Goal: Information Seeking & Learning: Learn about a topic

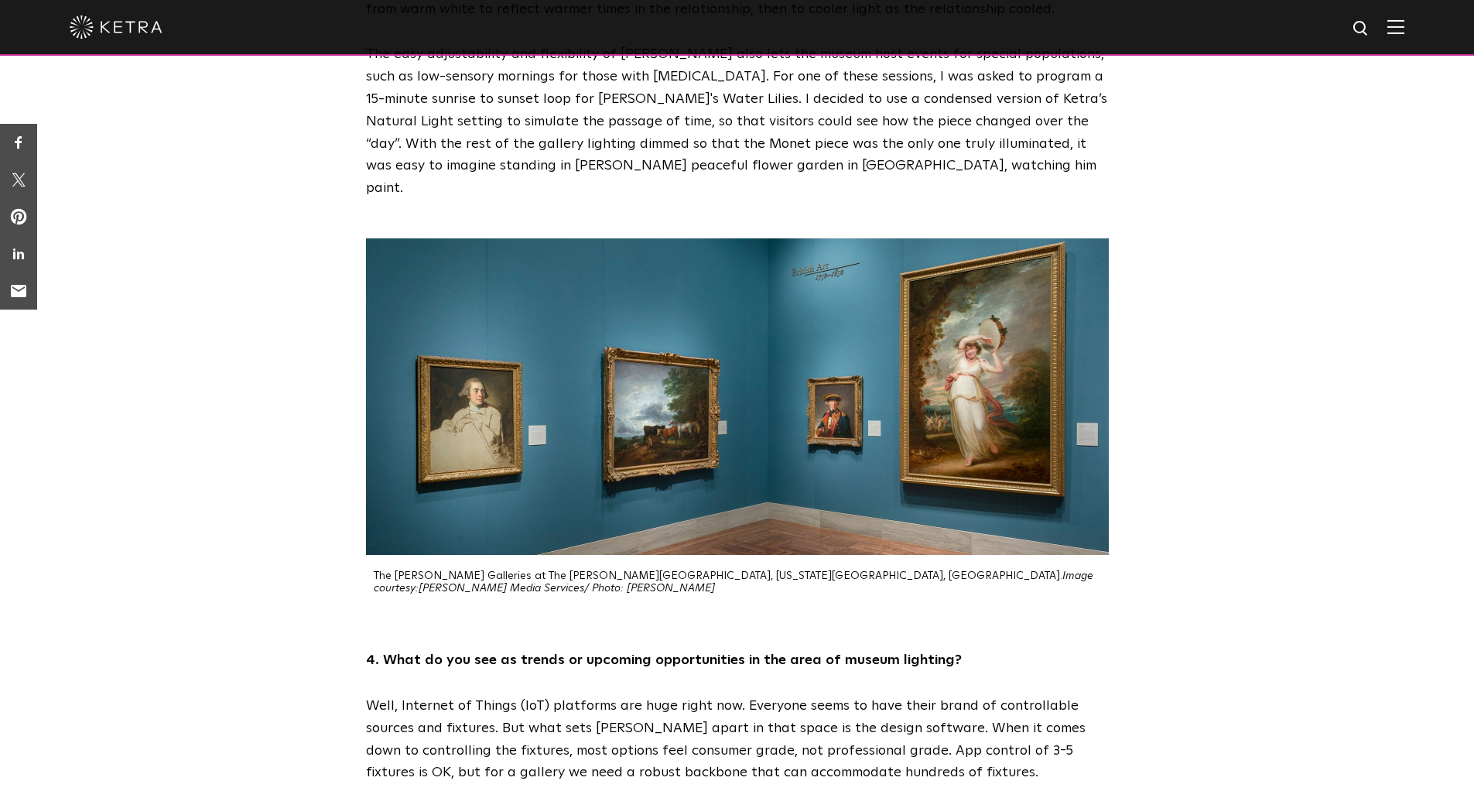
scroll to position [2327, 0]
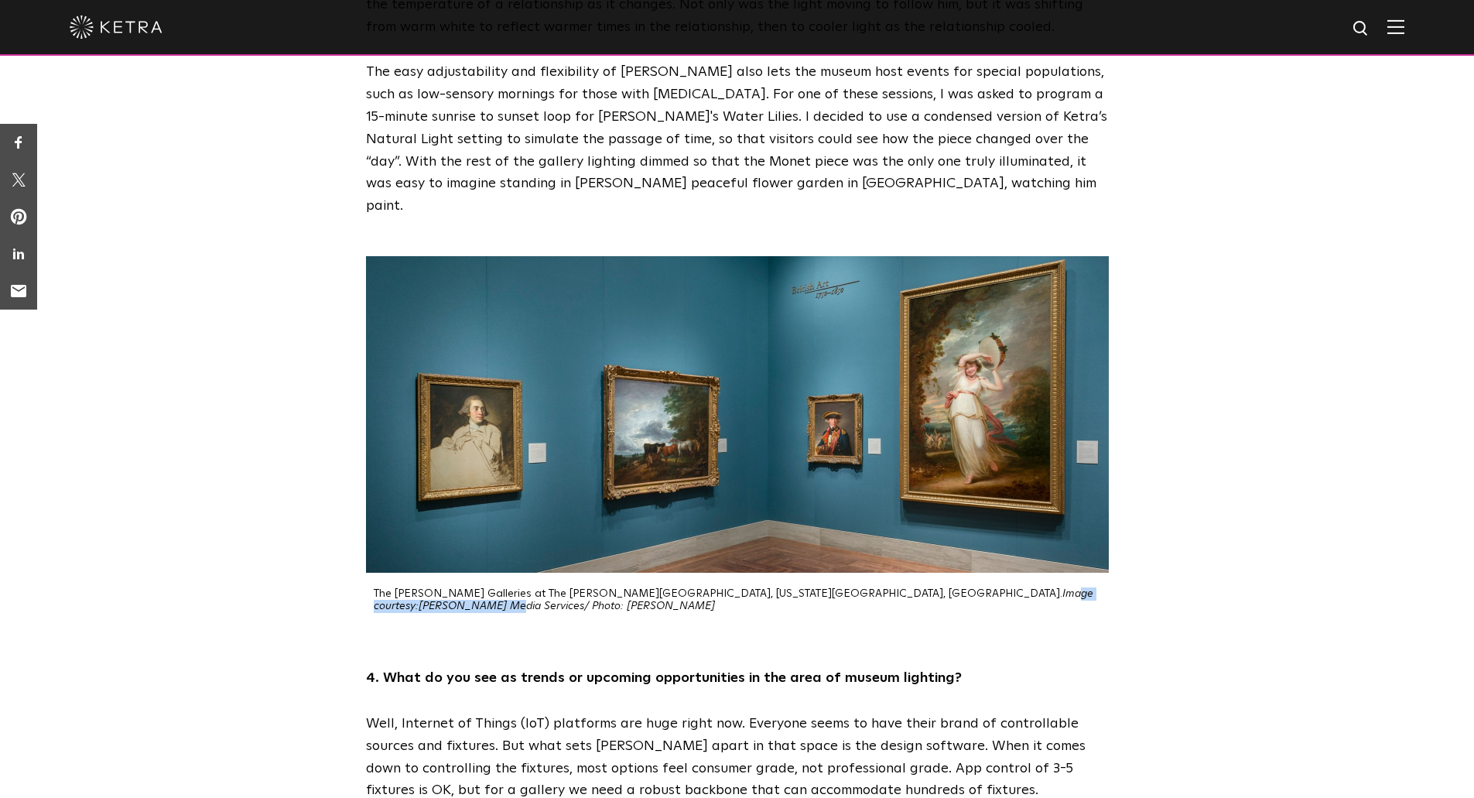
drag, startPoint x: 748, startPoint y: 445, endPoint x: 904, endPoint y: 441, distance: 155.6
click at [724, 351] on p "The Bloch Galleries at The Nelson-Atkins Museum of Art, Kansas City, MO. Image …" at bounding box center [741, 600] width 735 height 26
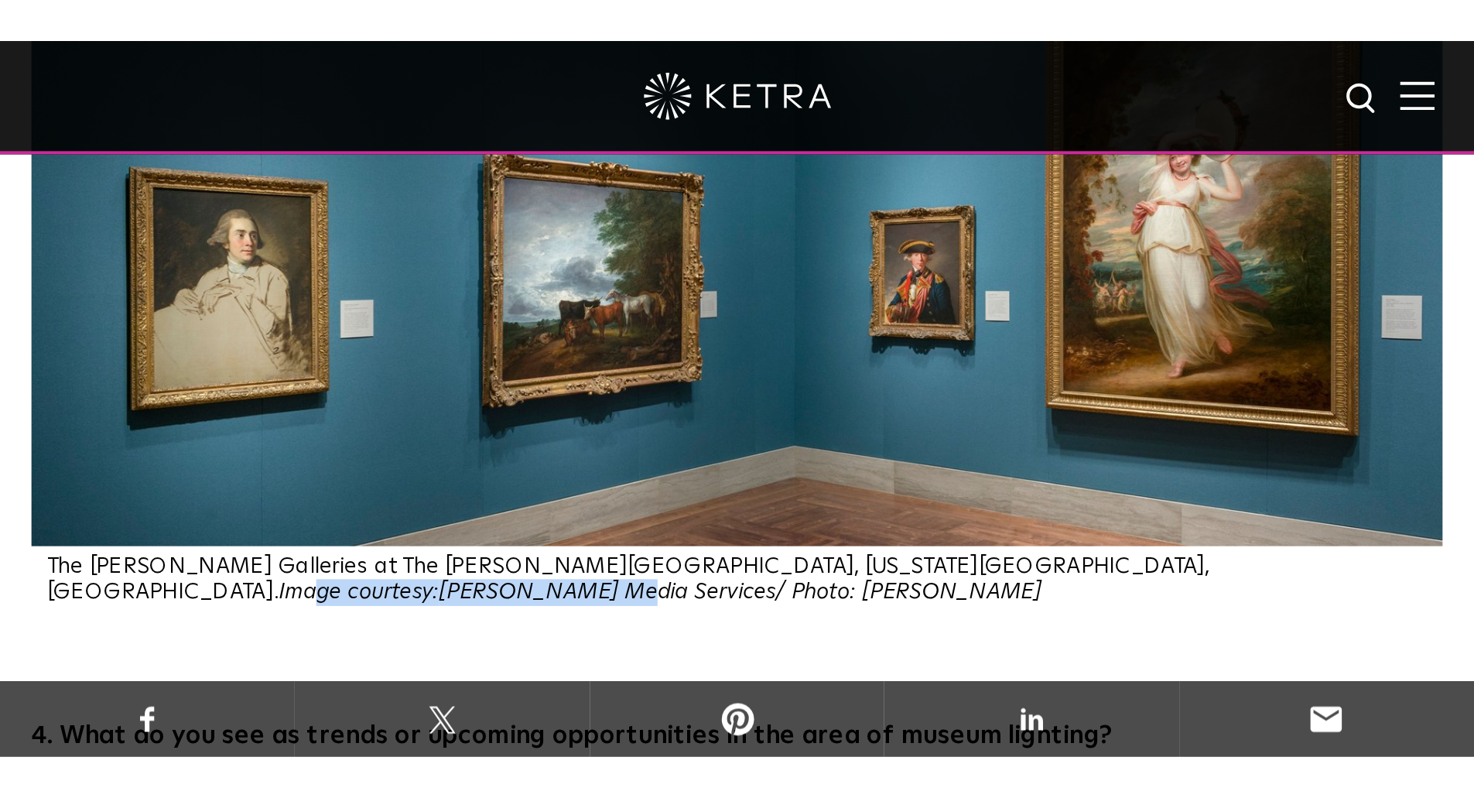
scroll to position [2309, 0]
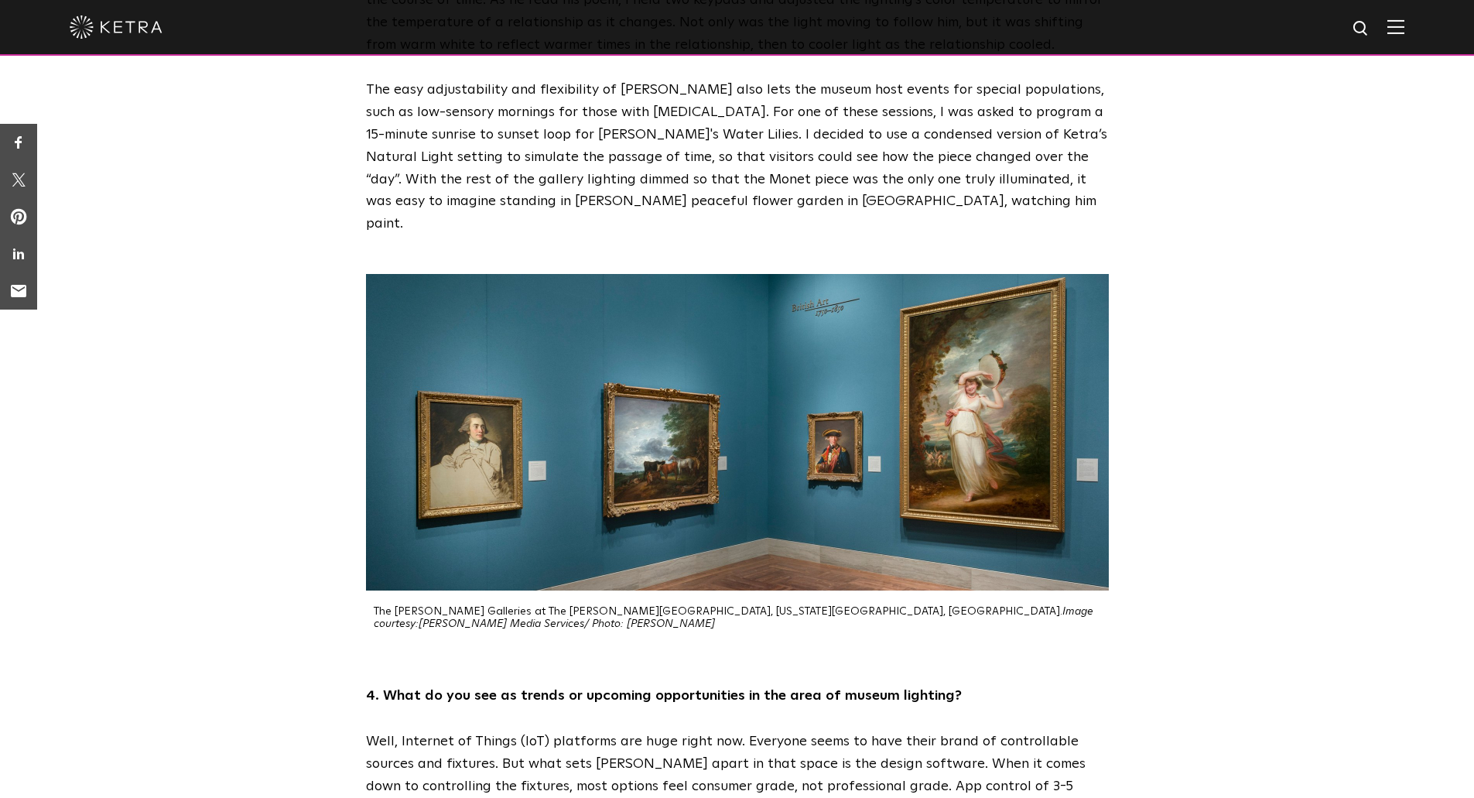
click at [724, 351] on p "Well, Internet of Things (IoT) platforms are huge right now. Everyone seems to …" at bounding box center [737, 774] width 743 height 89
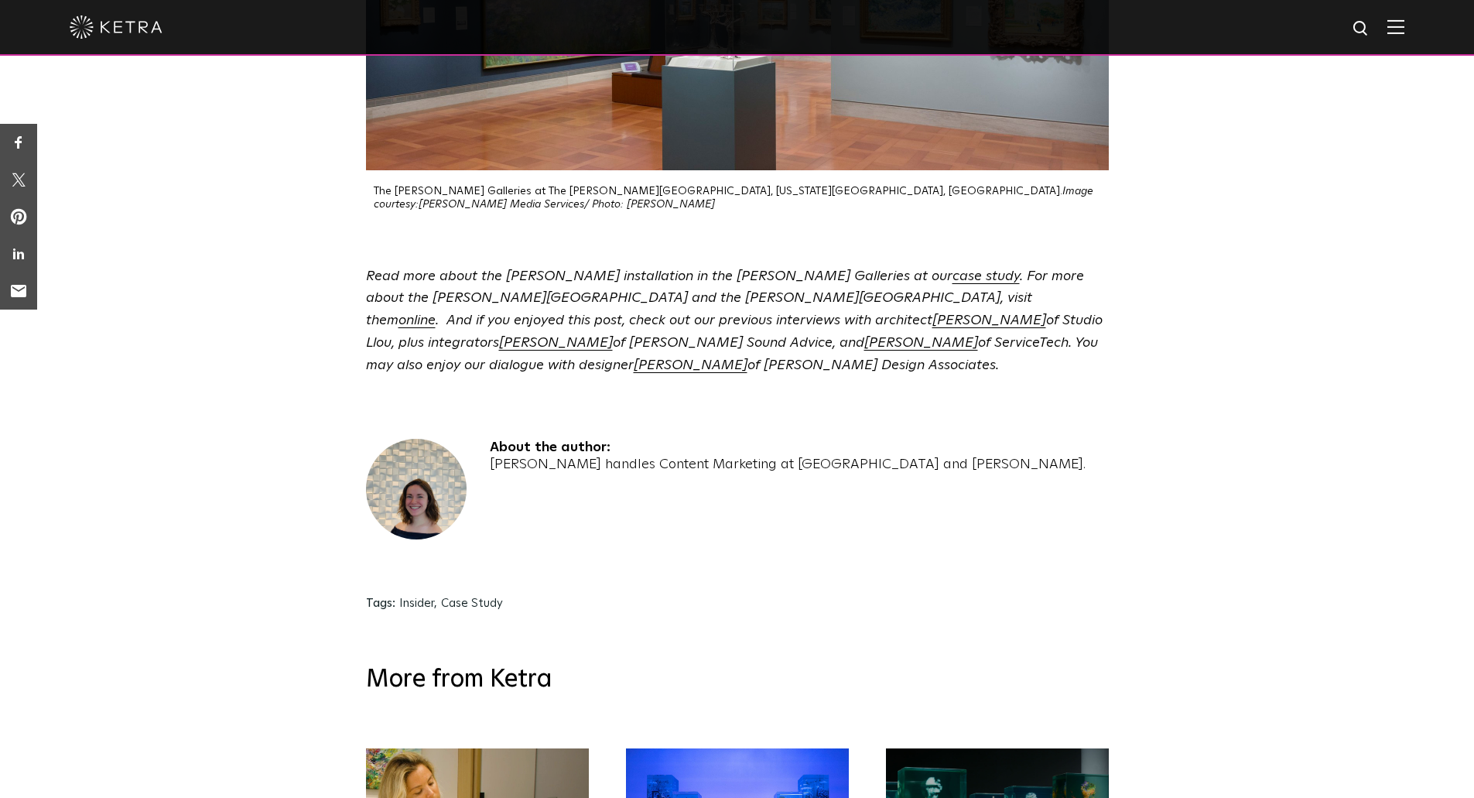
scroll to position [4199, 0]
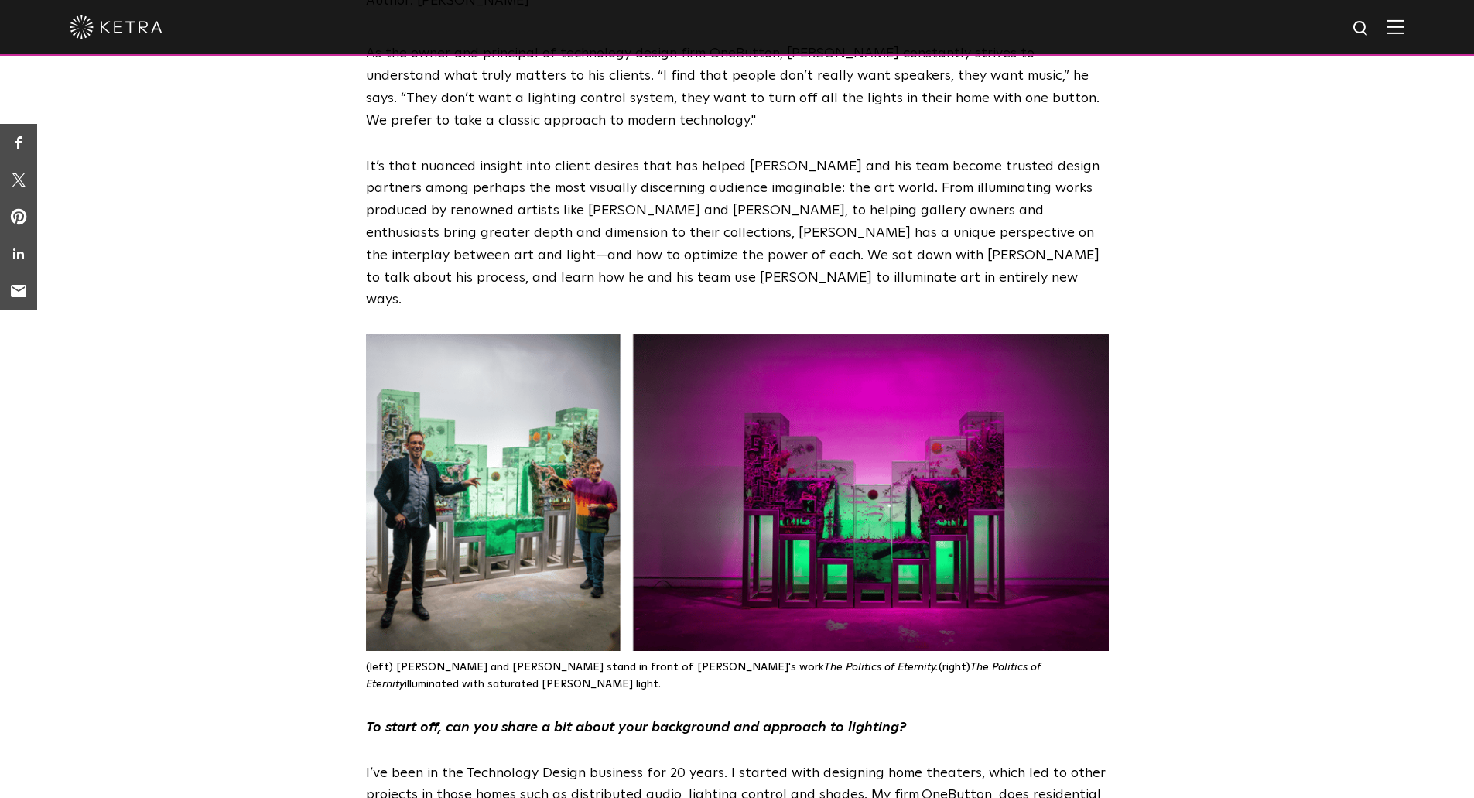
scroll to position [415, 0]
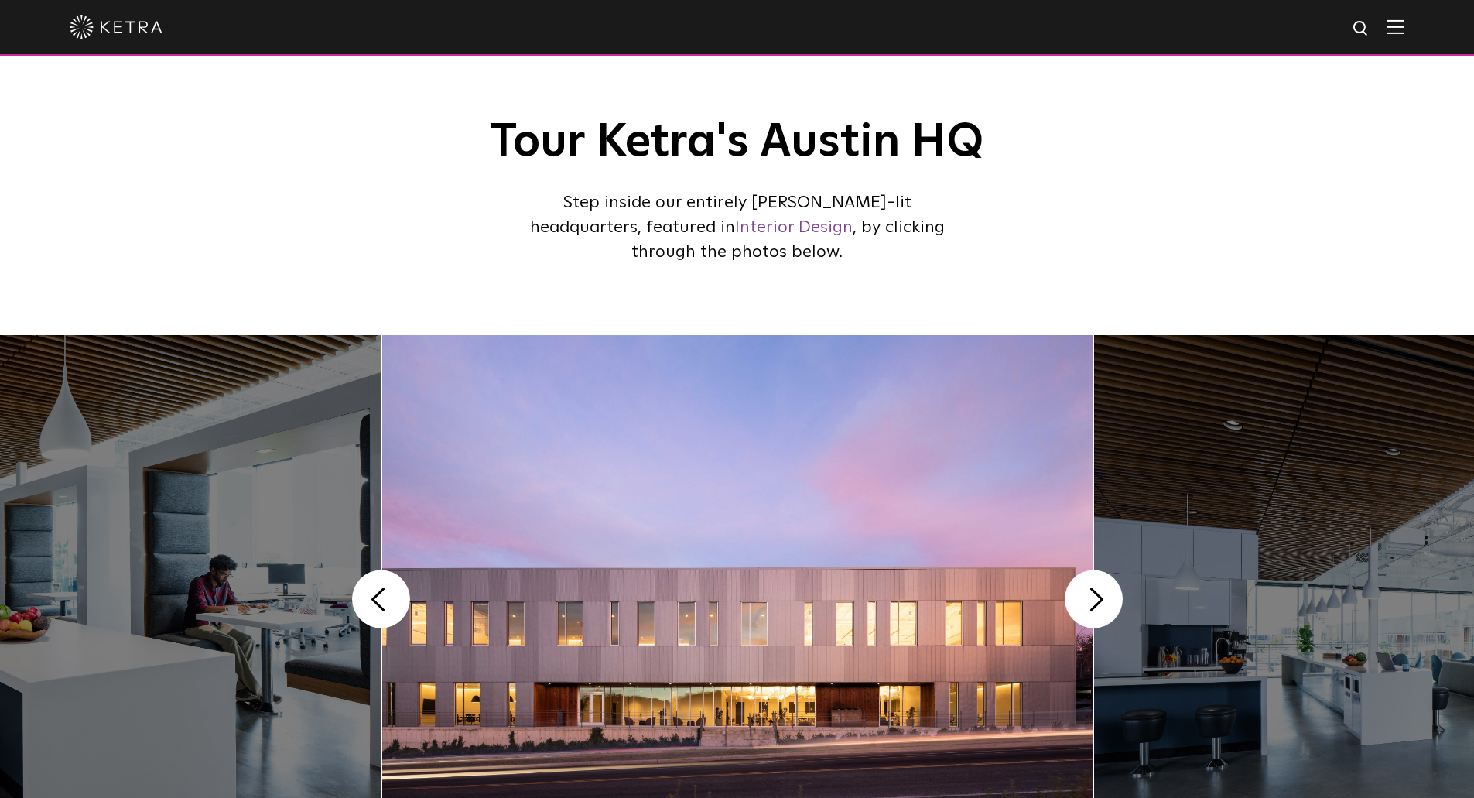
scroll to position [58, 0]
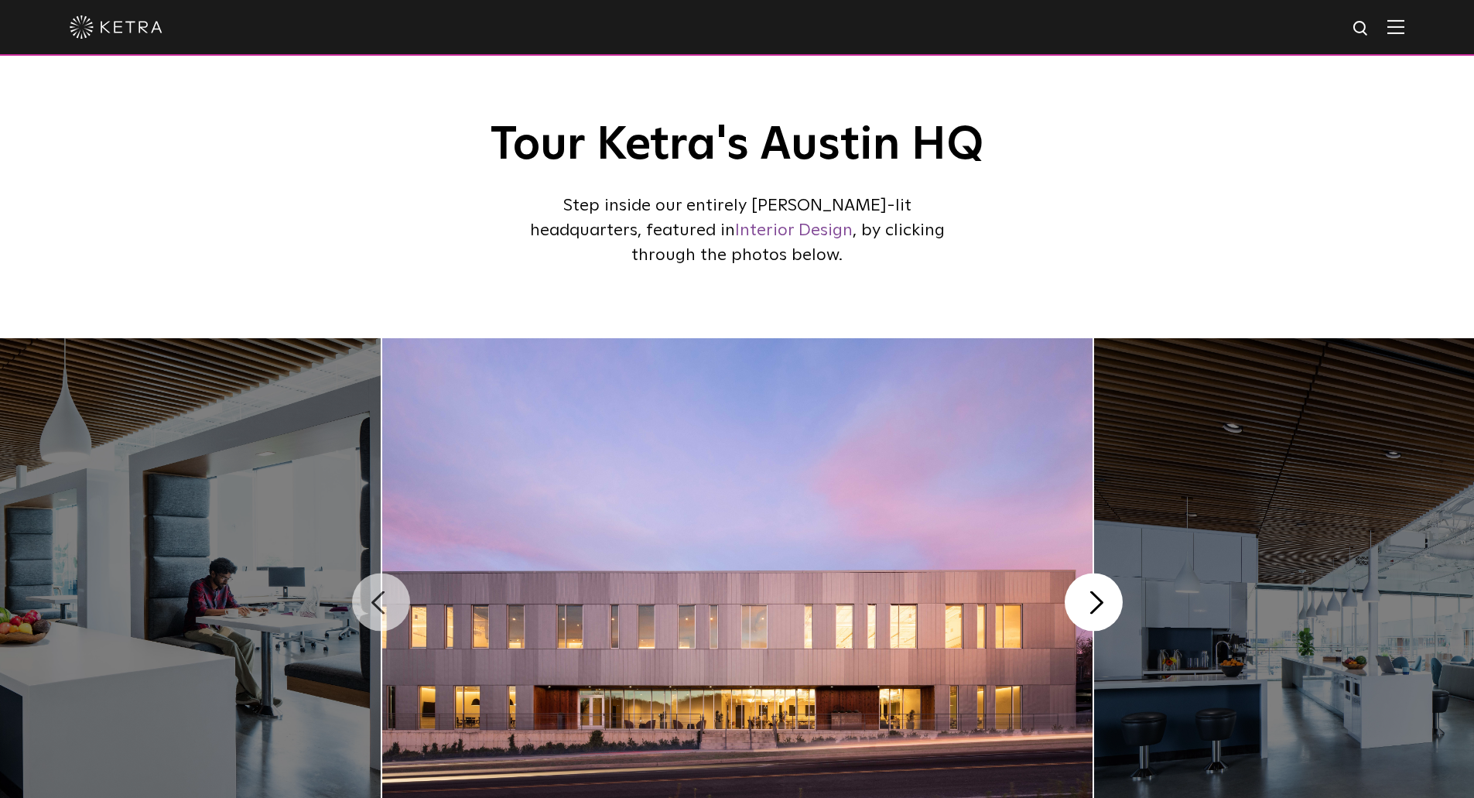
click at [381, 612] on button "Previous" at bounding box center [381, 602] width 58 height 58
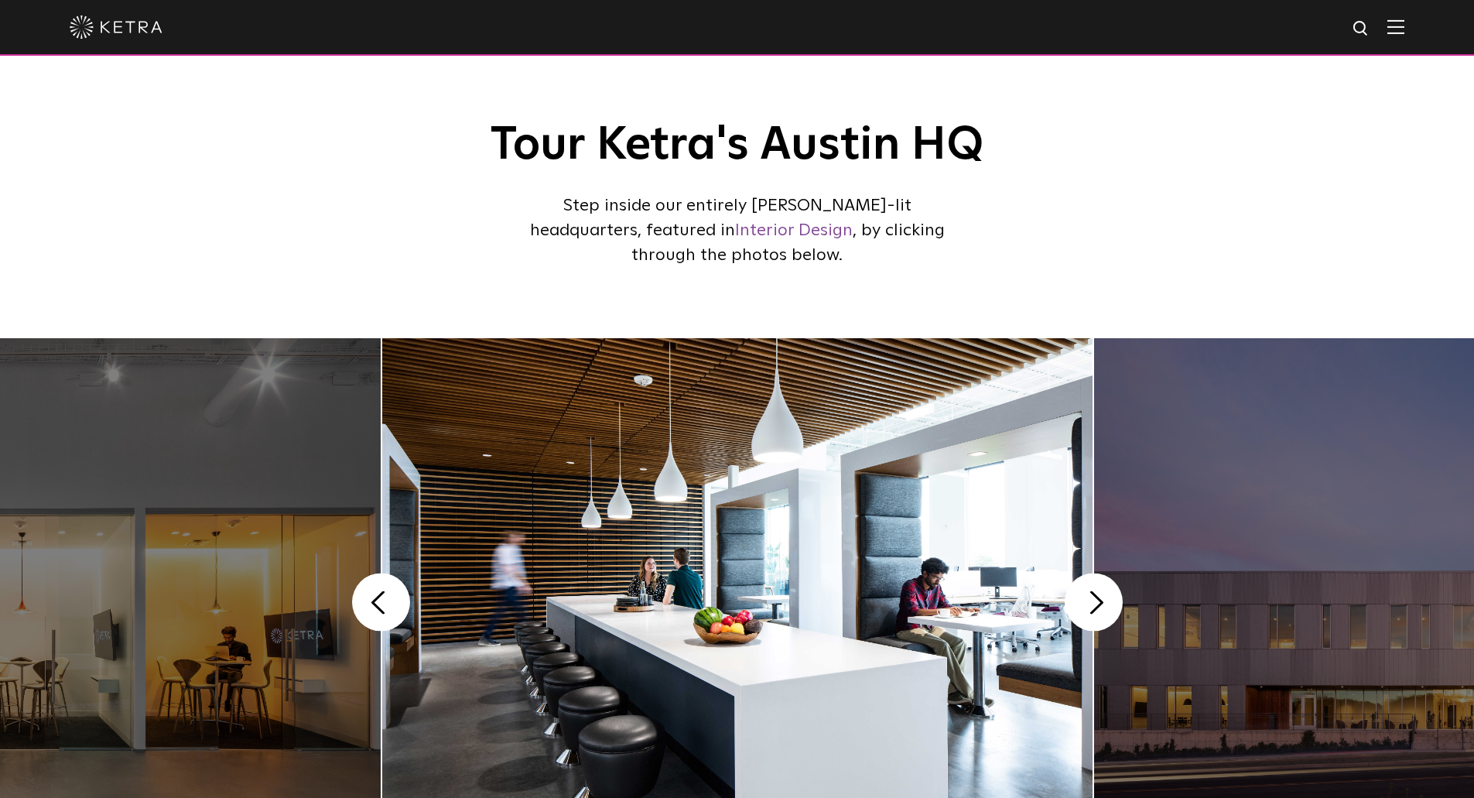
click at [1107, 603] on button "Next" at bounding box center [1094, 602] width 58 height 58
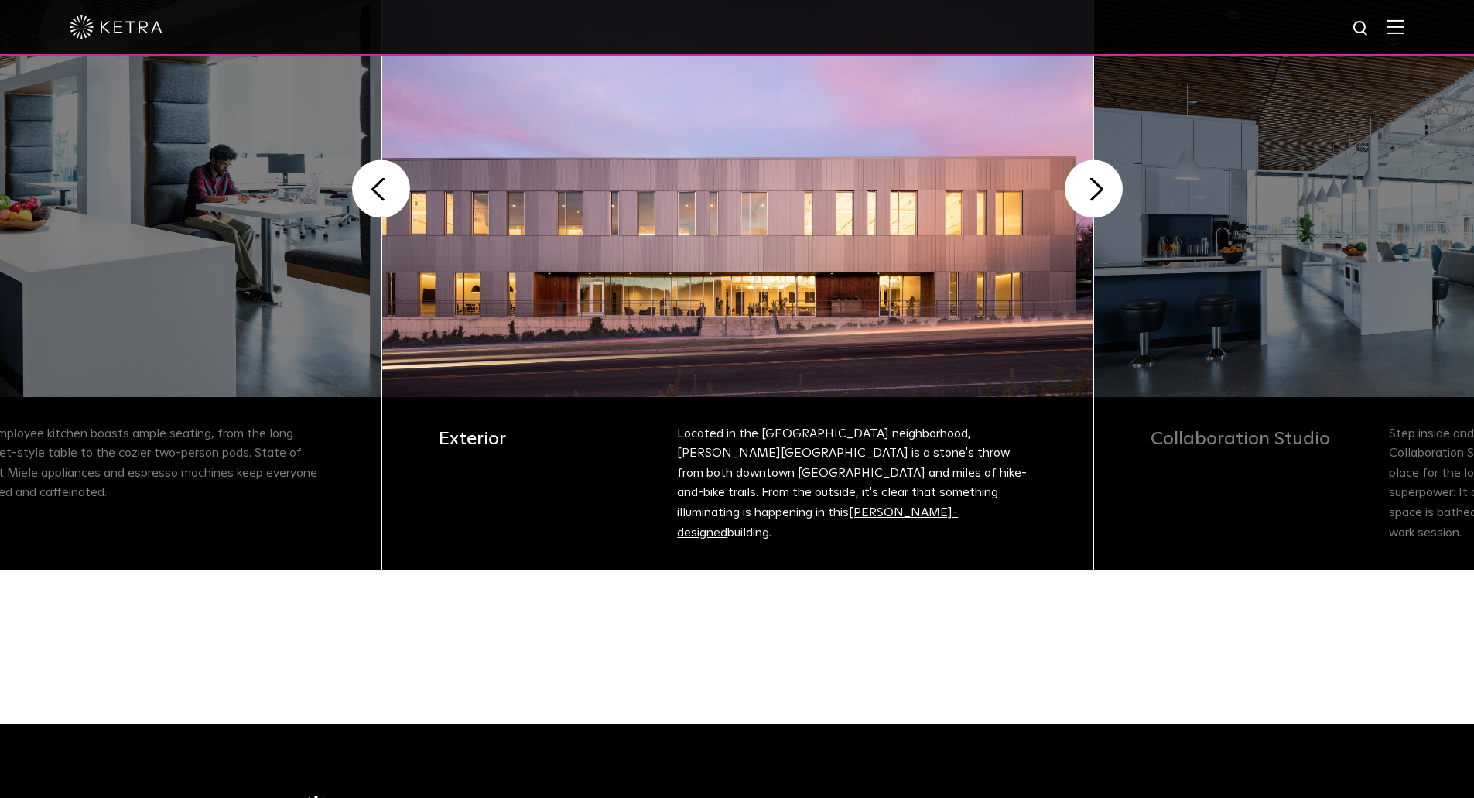
scroll to position [468, 0]
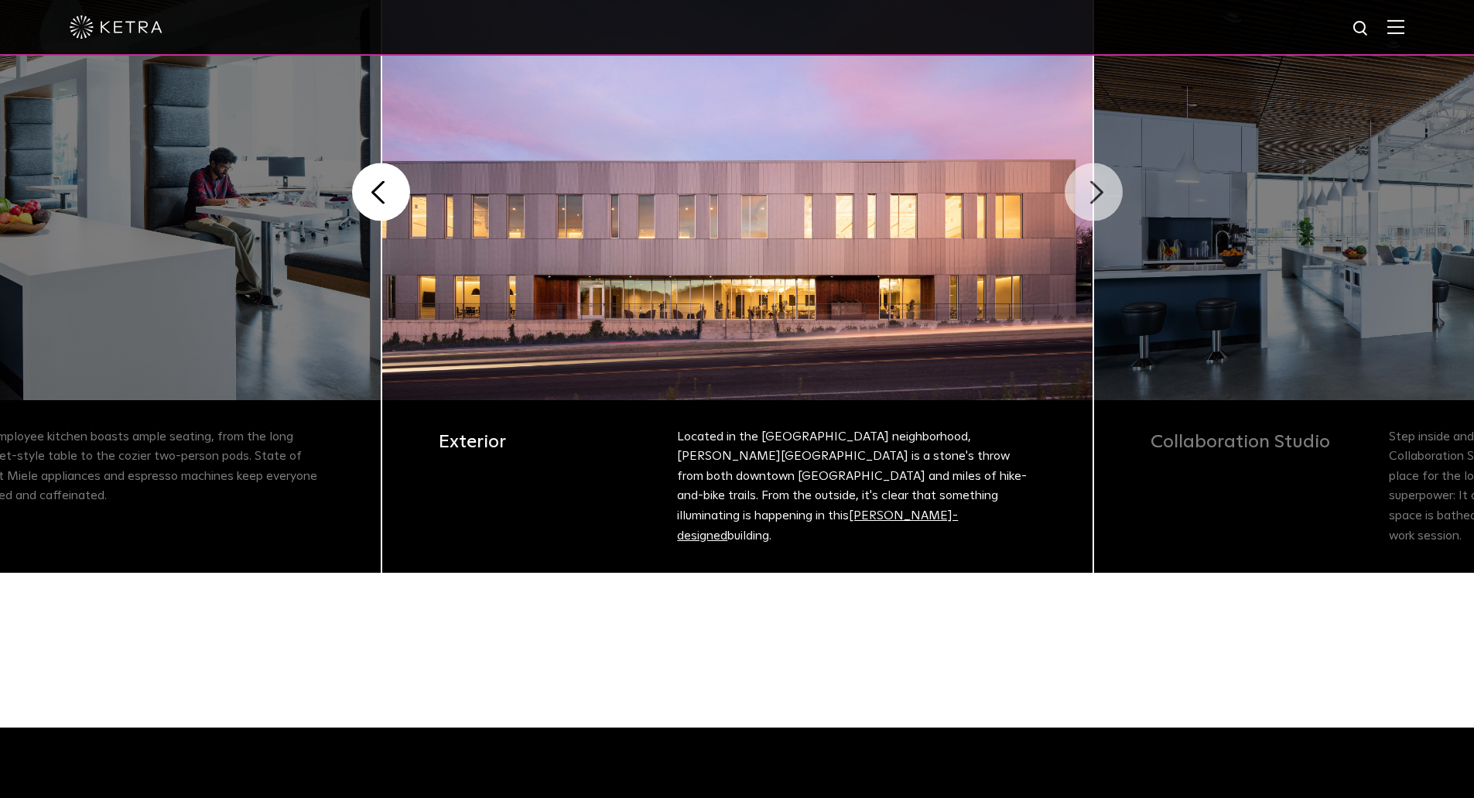
click at [1081, 201] on button "Next" at bounding box center [1094, 192] width 58 height 58
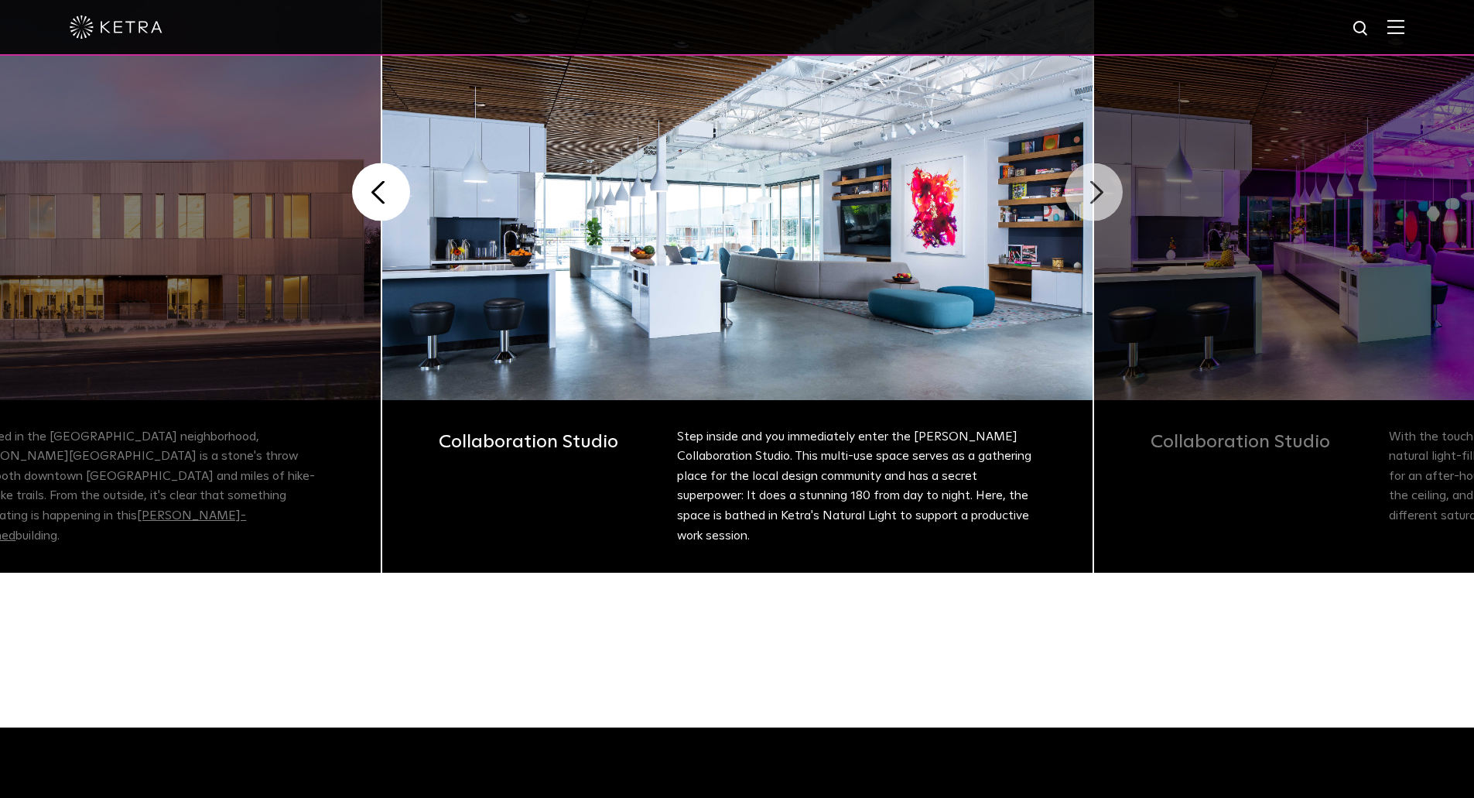
click at [1081, 201] on button "Next" at bounding box center [1094, 192] width 58 height 58
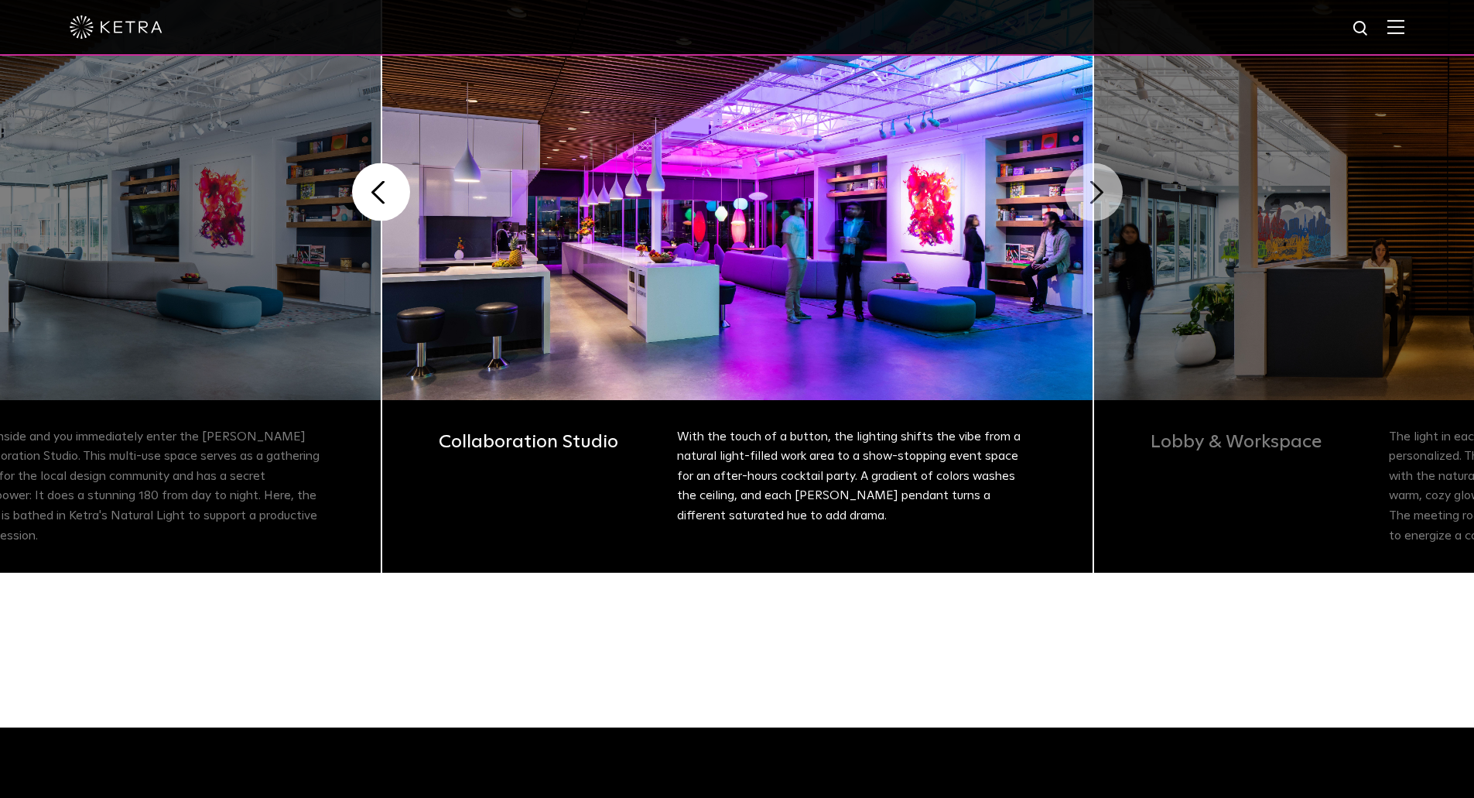
click at [1080, 201] on button "Next" at bounding box center [1094, 192] width 58 height 58
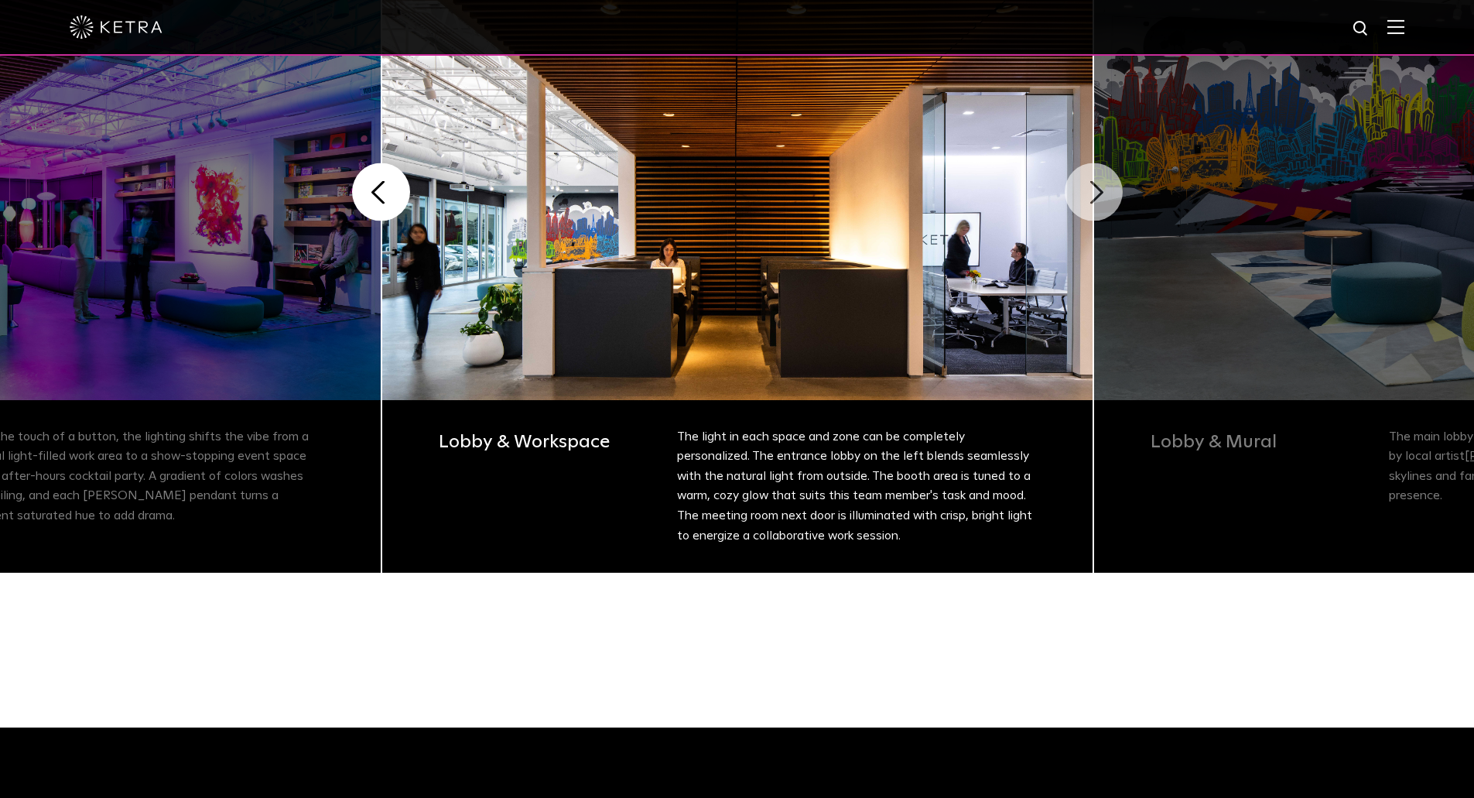
click at [1095, 200] on button "Next" at bounding box center [1094, 192] width 58 height 58
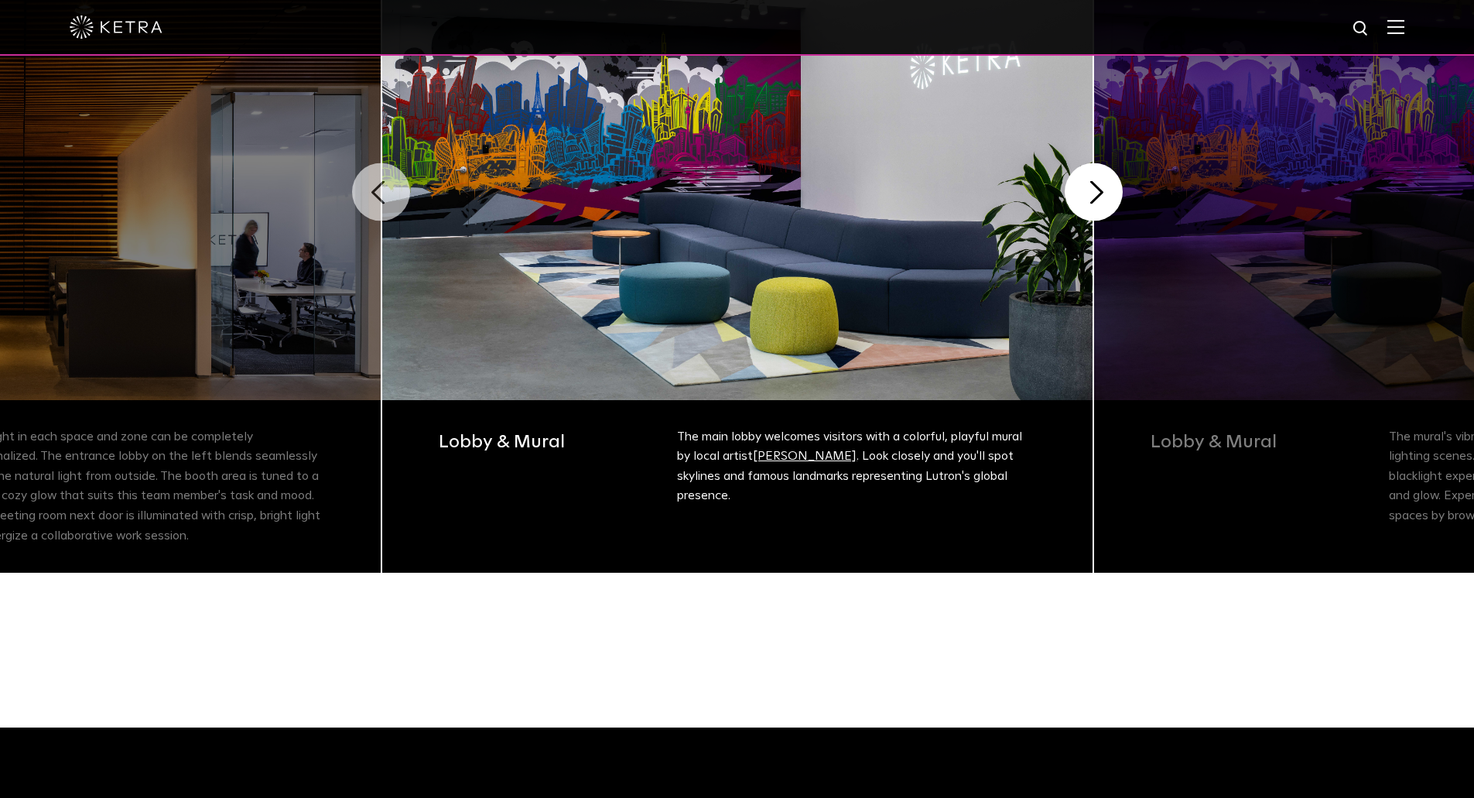
click at [394, 203] on button "Previous" at bounding box center [381, 192] width 58 height 58
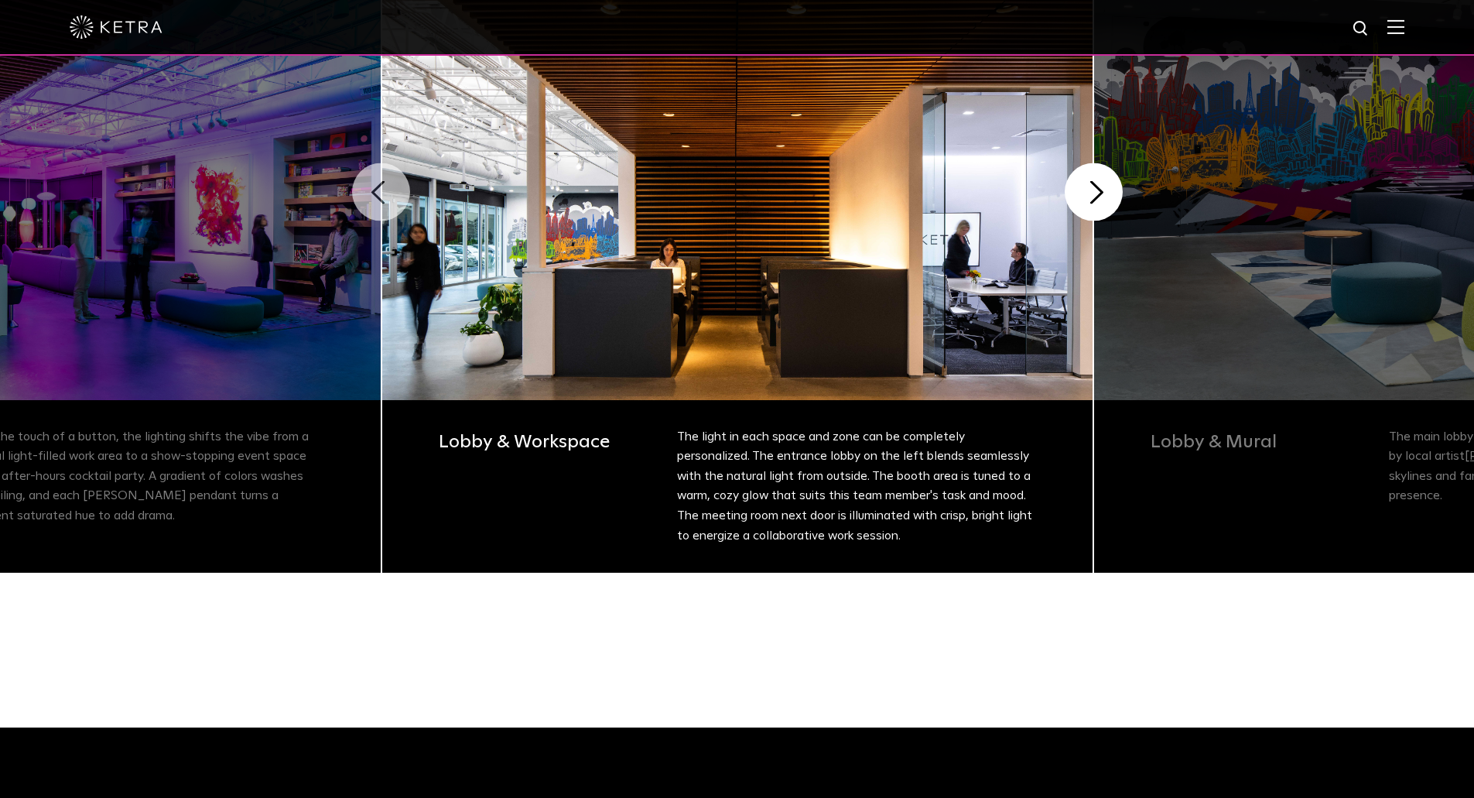
click at [394, 203] on button "Previous" at bounding box center [381, 192] width 58 height 58
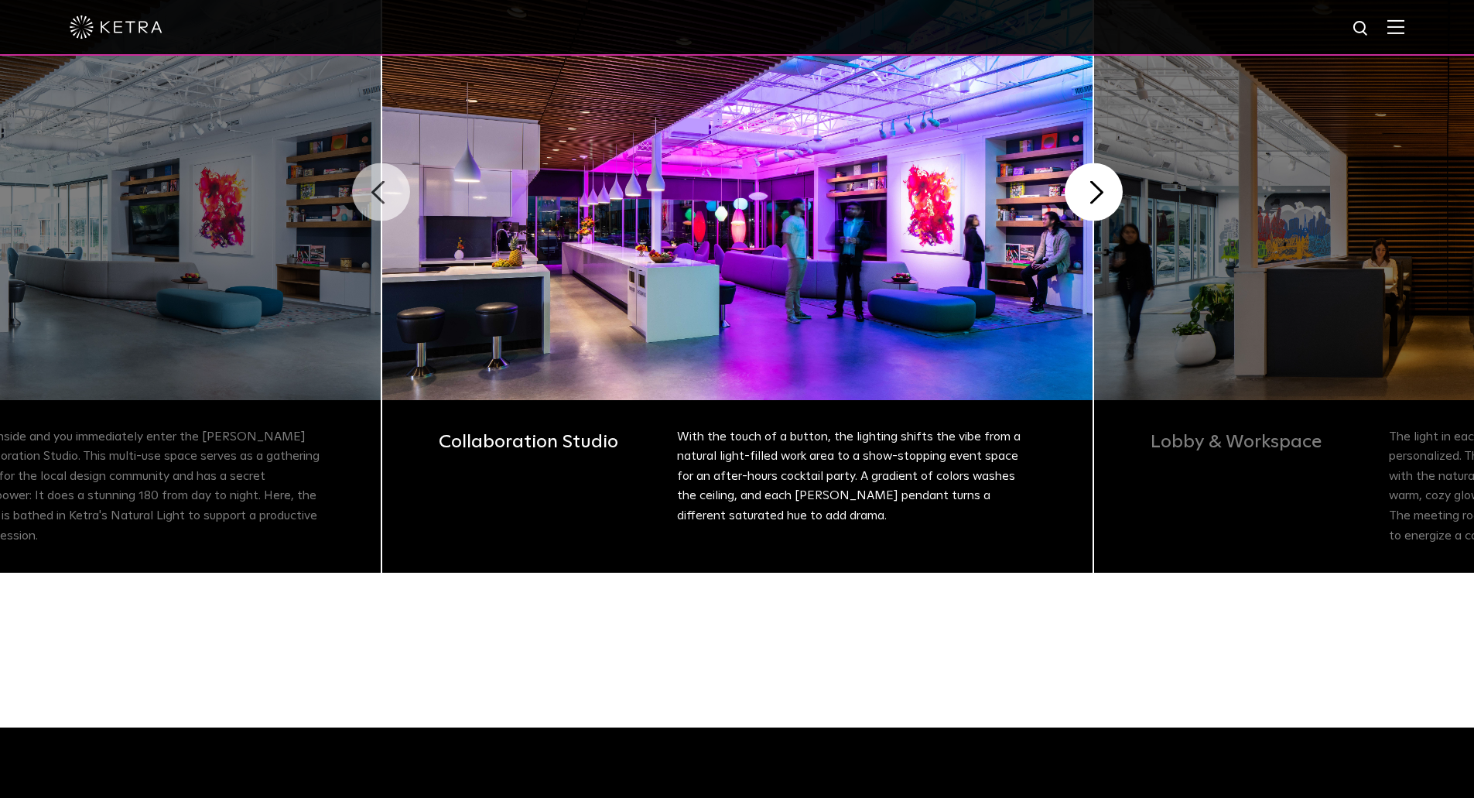
click at [394, 203] on button "Previous" at bounding box center [381, 192] width 58 height 58
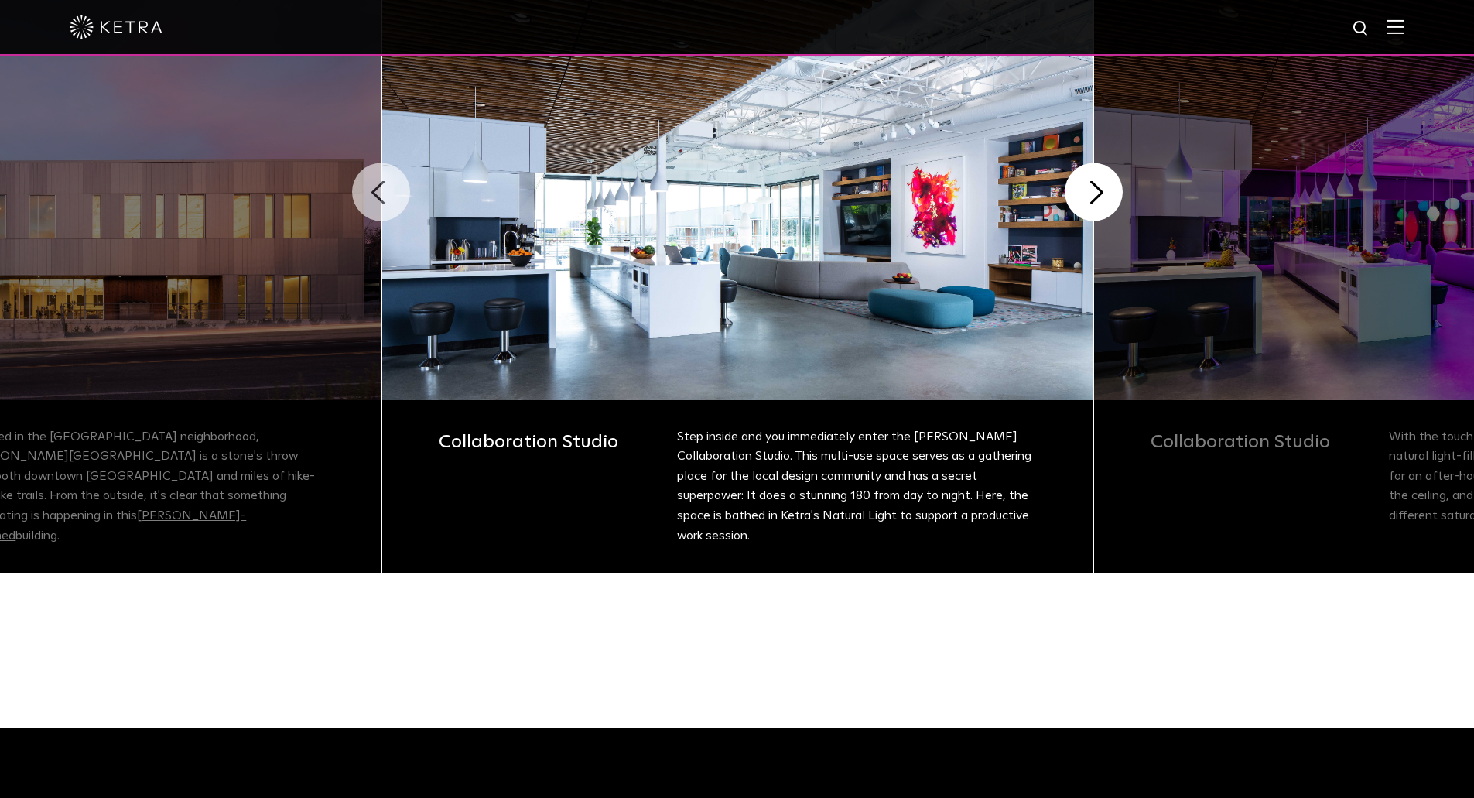
click at [394, 203] on button "Previous" at bounding box center [381, 192] width 58 height 58
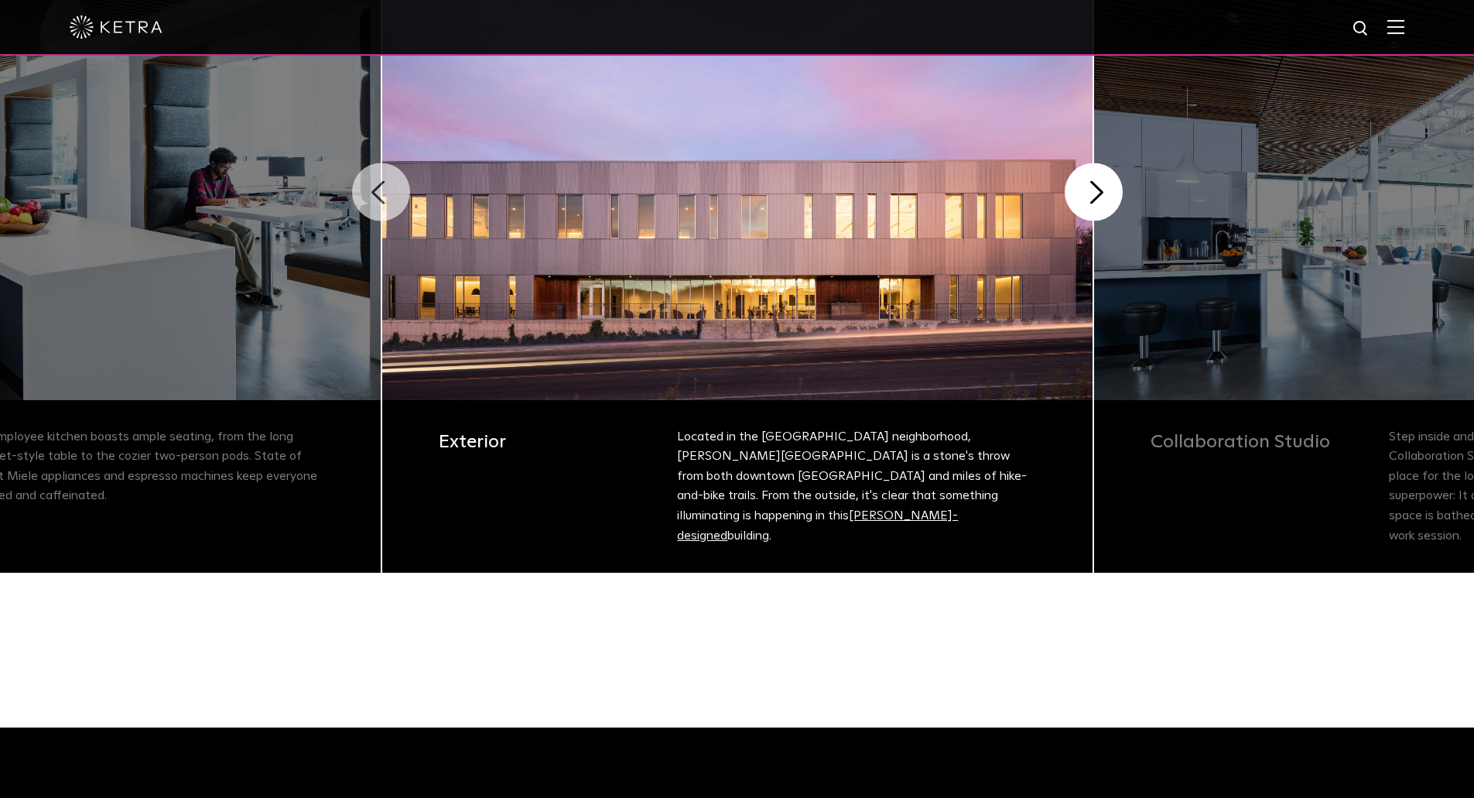
click at [394, 203] on button "Previous" at bounding box center [381, 192] width 58 height 58
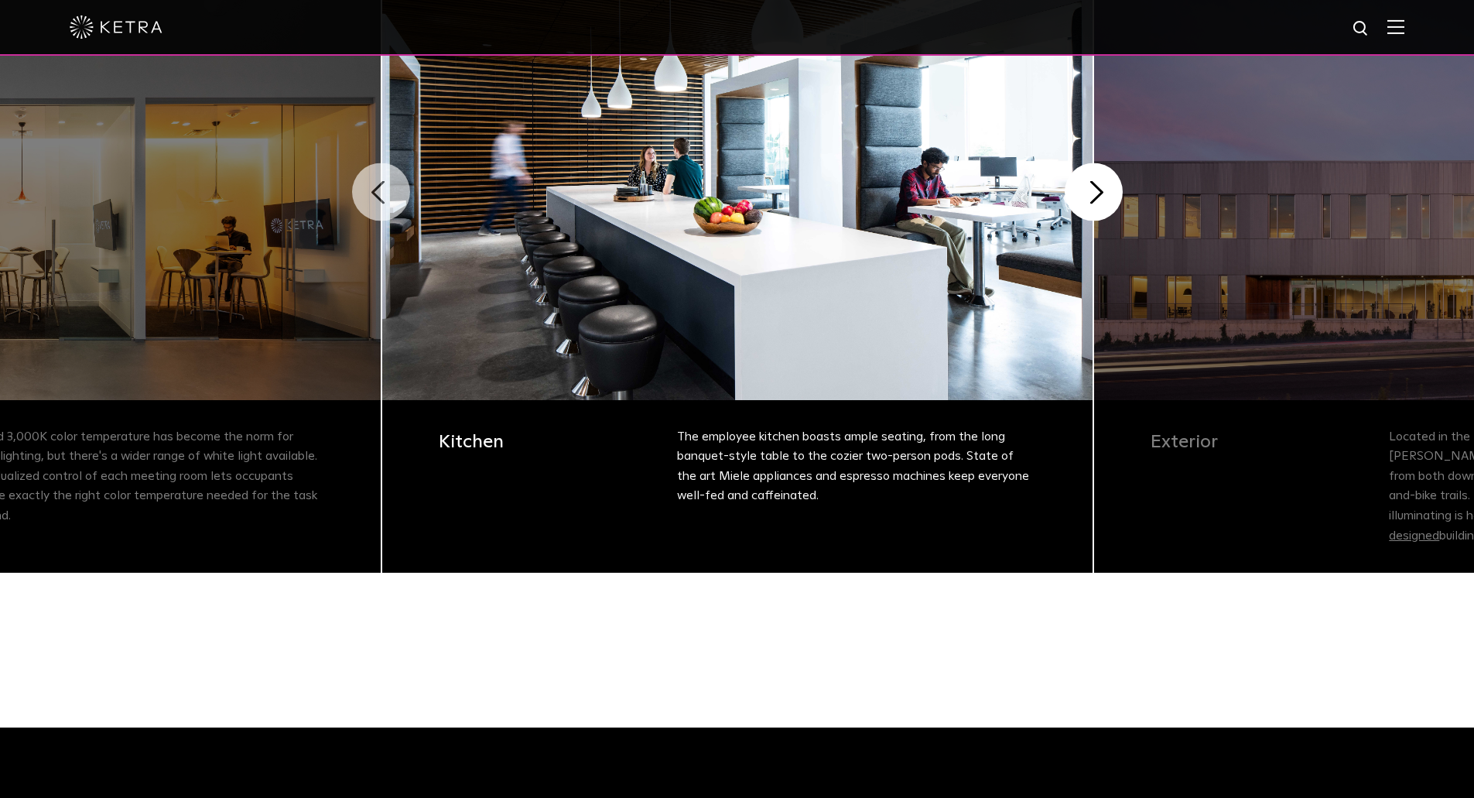
click at [394, 203] on button "Previous" at bounding box center [381, 192] width 58 height 58
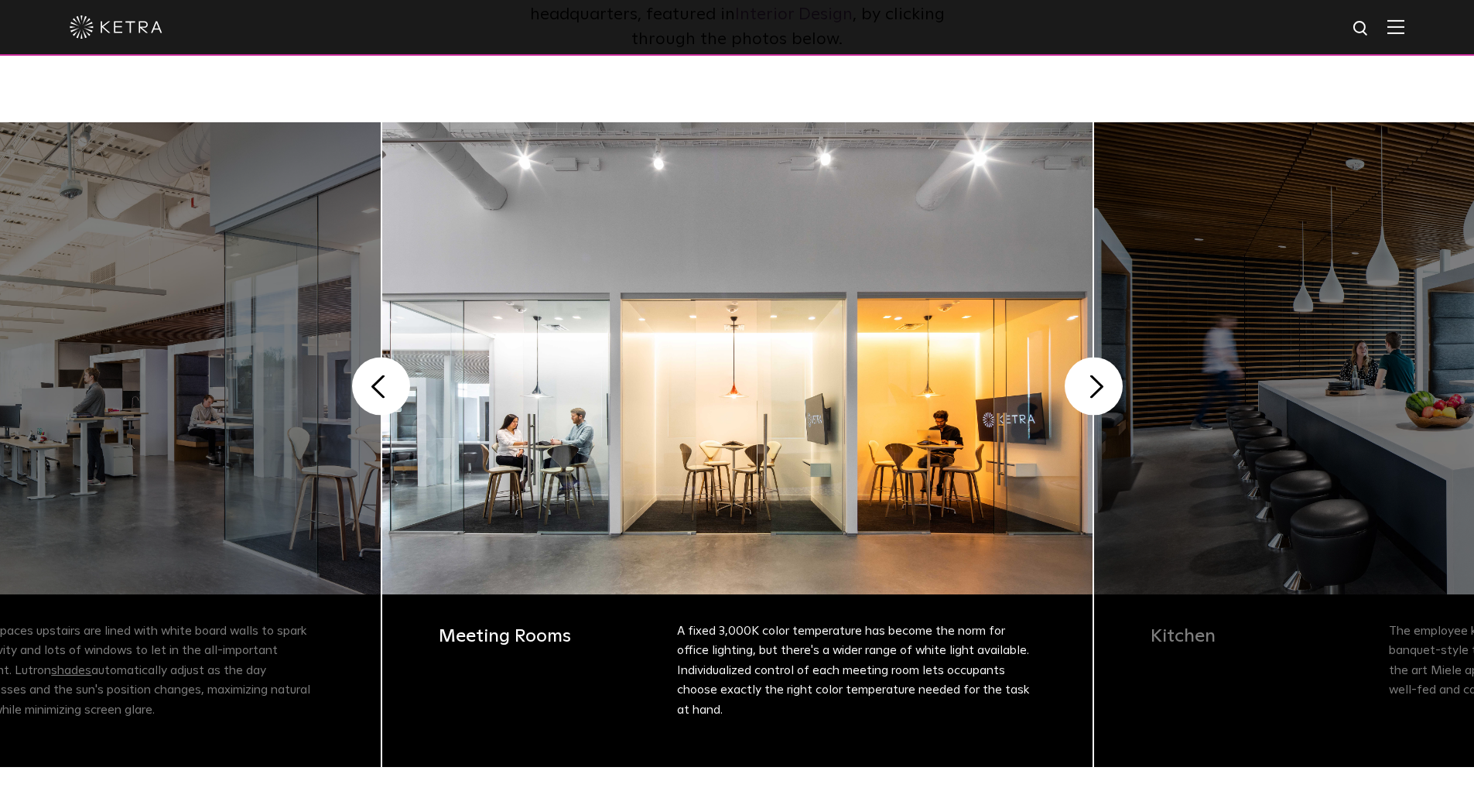
scroll to position [271, 0]
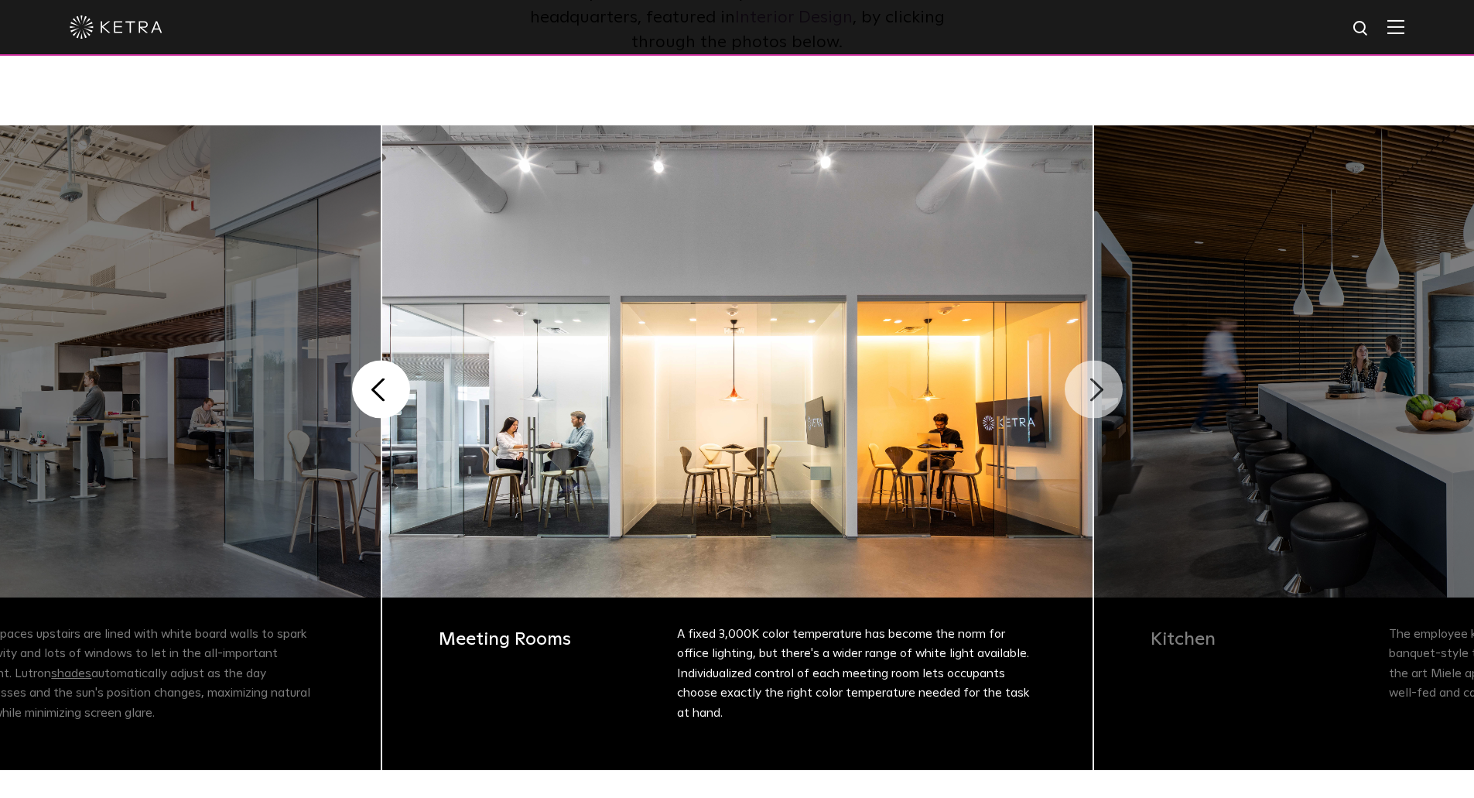
click at [1084, 396] on button "Next" at bounding box center [1094, 390] width 58 height 58
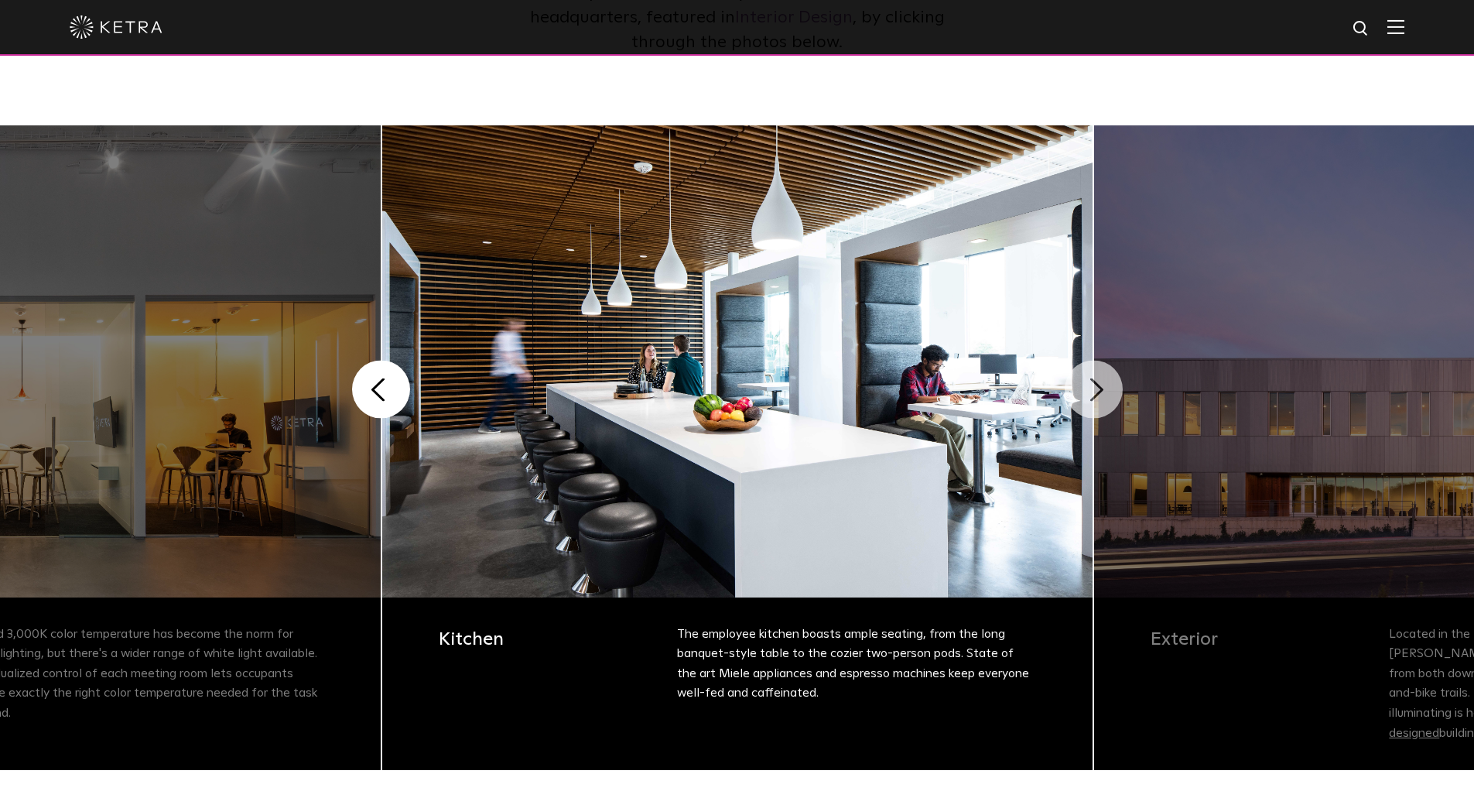
click at [1084, 396] on button "Next" at bounding box center [1094, 390] width 58 height 58
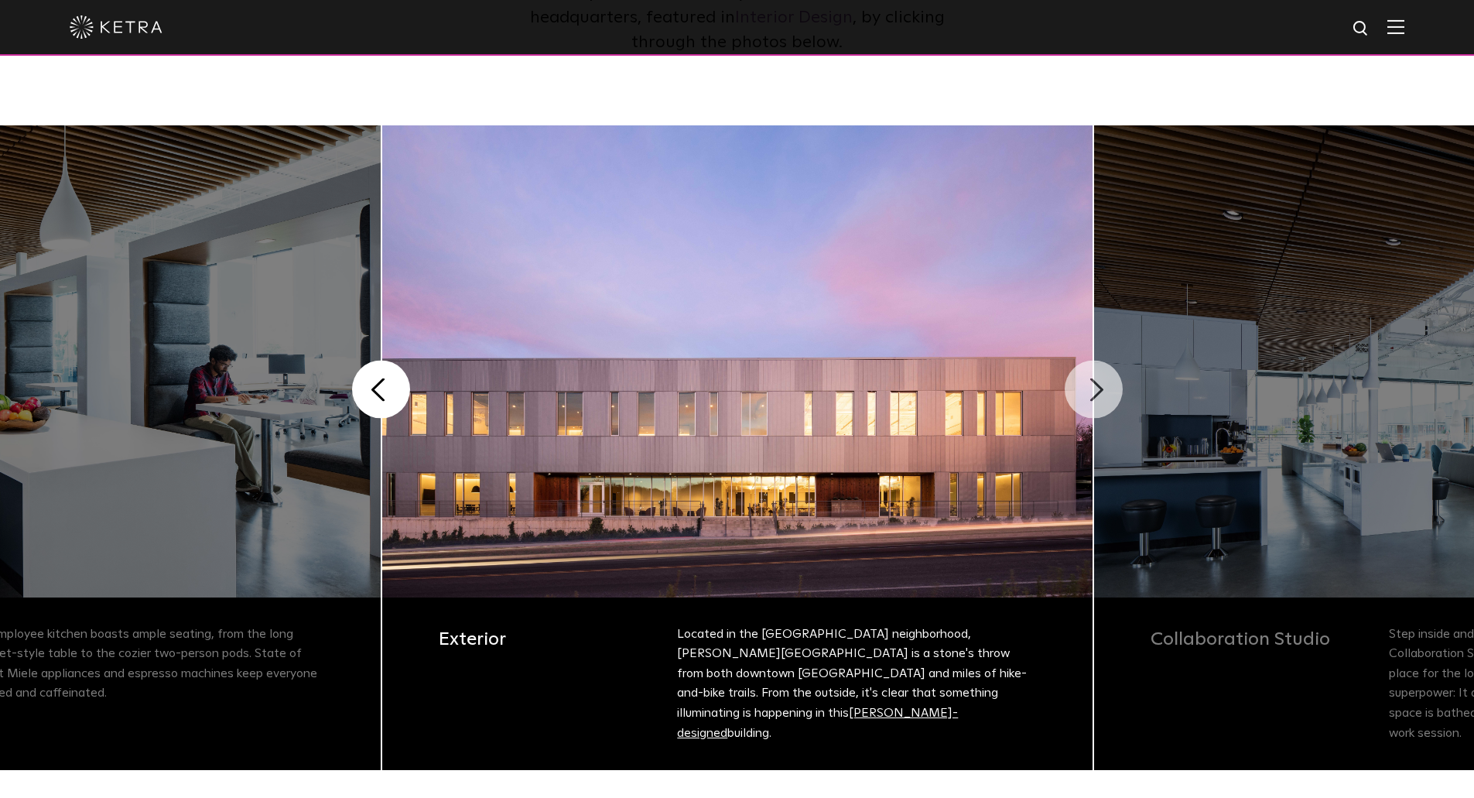
click at [1084, 396] on button "Next" at bounding box center [1094, 390] width 58 height 58
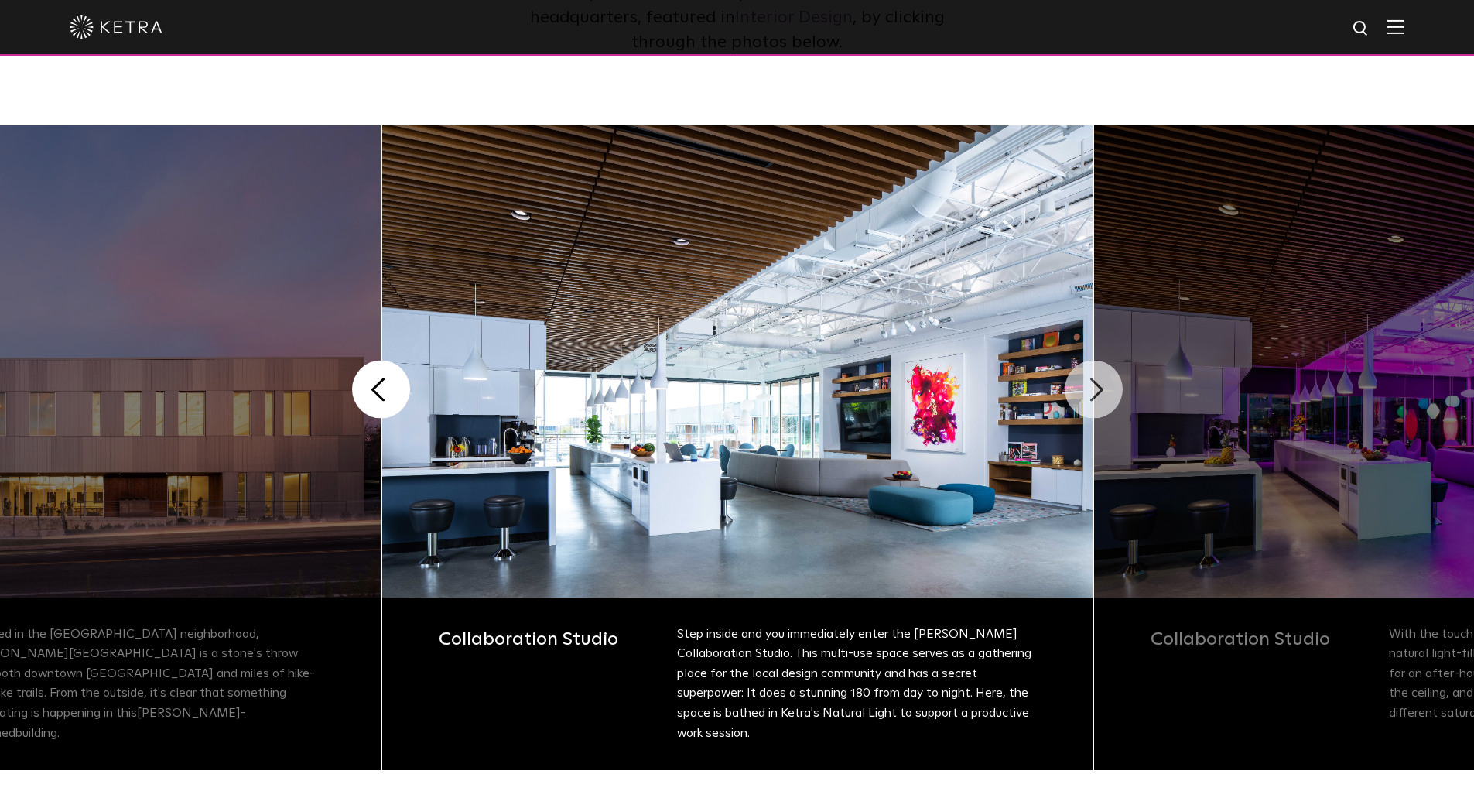
click at [1084, 396] on button "Next" at bounding box center [1094, 390] width 58 height 58
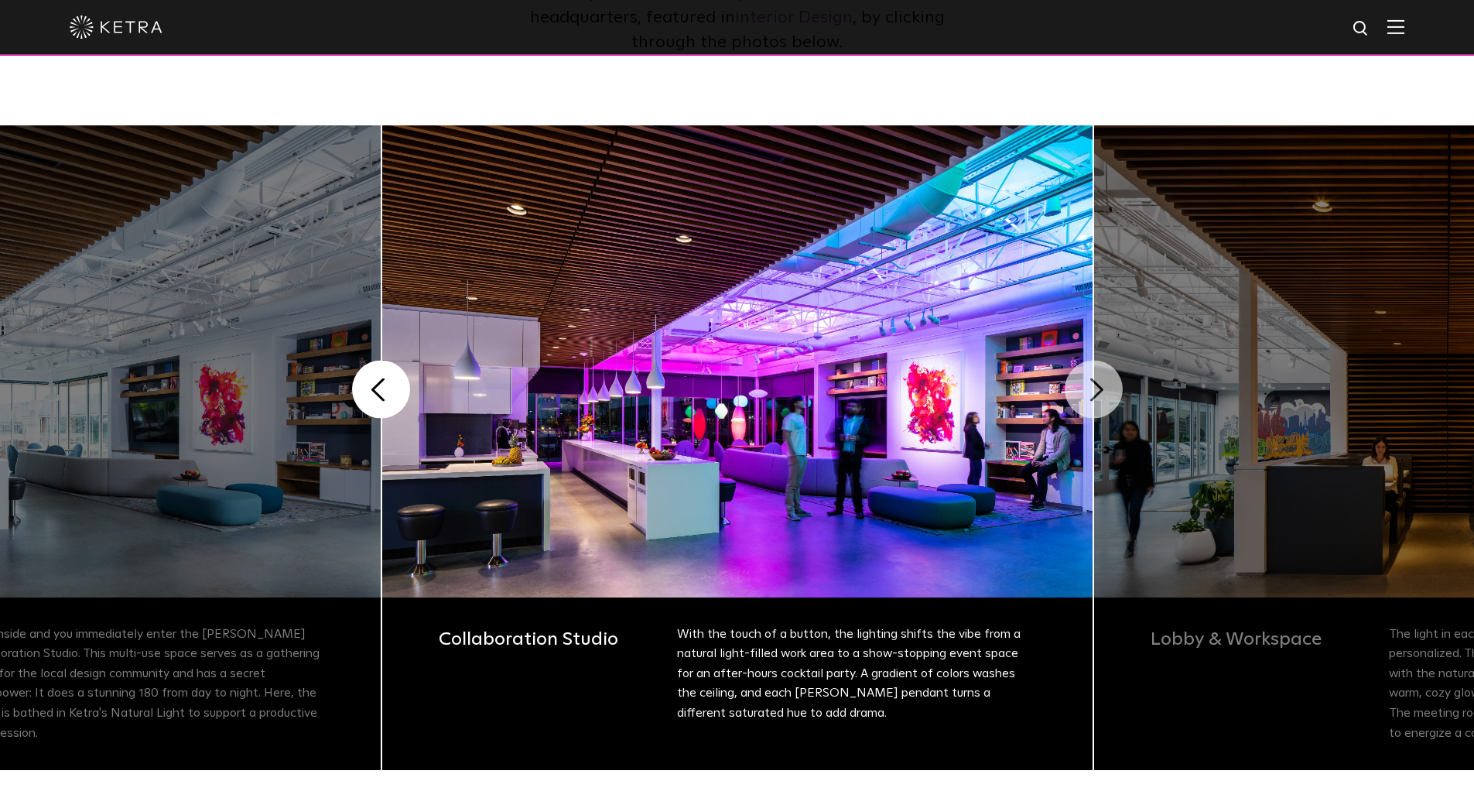
click at [1091, 388] on button "Next" at bounding box center [1094, 390] width 58 height 58
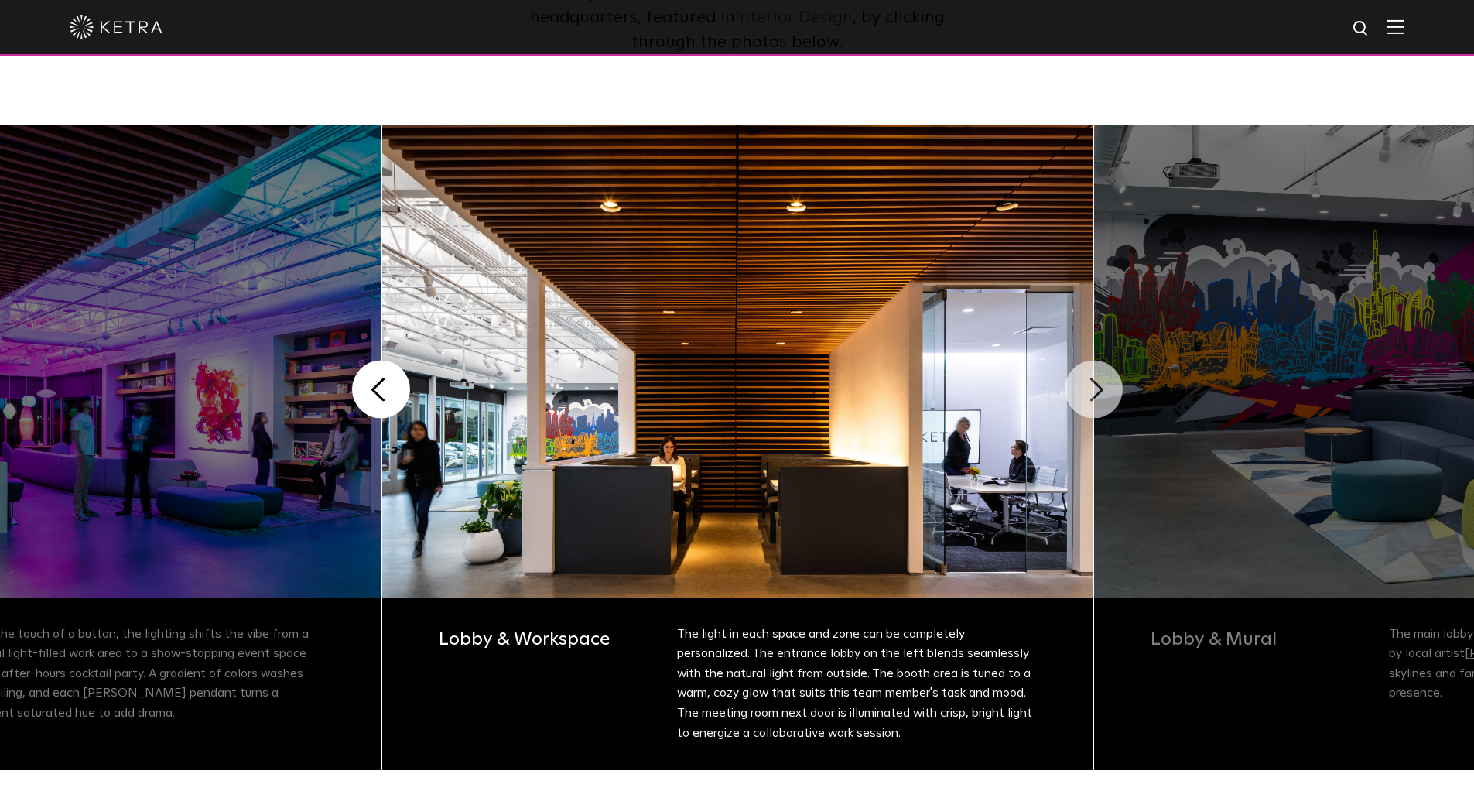
click at [1091, 388] on button "Next" at bounding box center [1094, 390] width 58 height 58
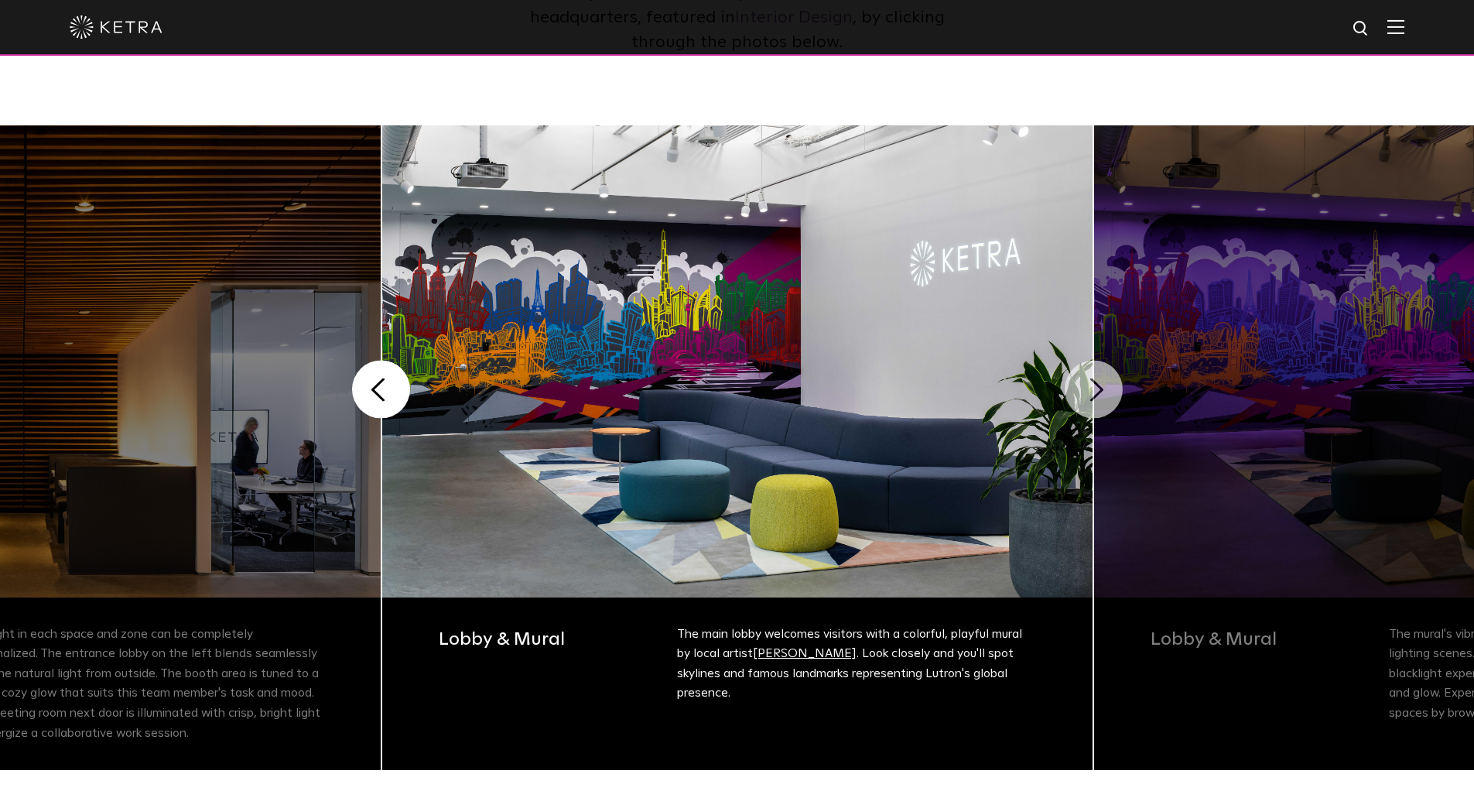
click at [1091, 388] on button "Next" at bounding box center [1094, 390] width 58 height 58
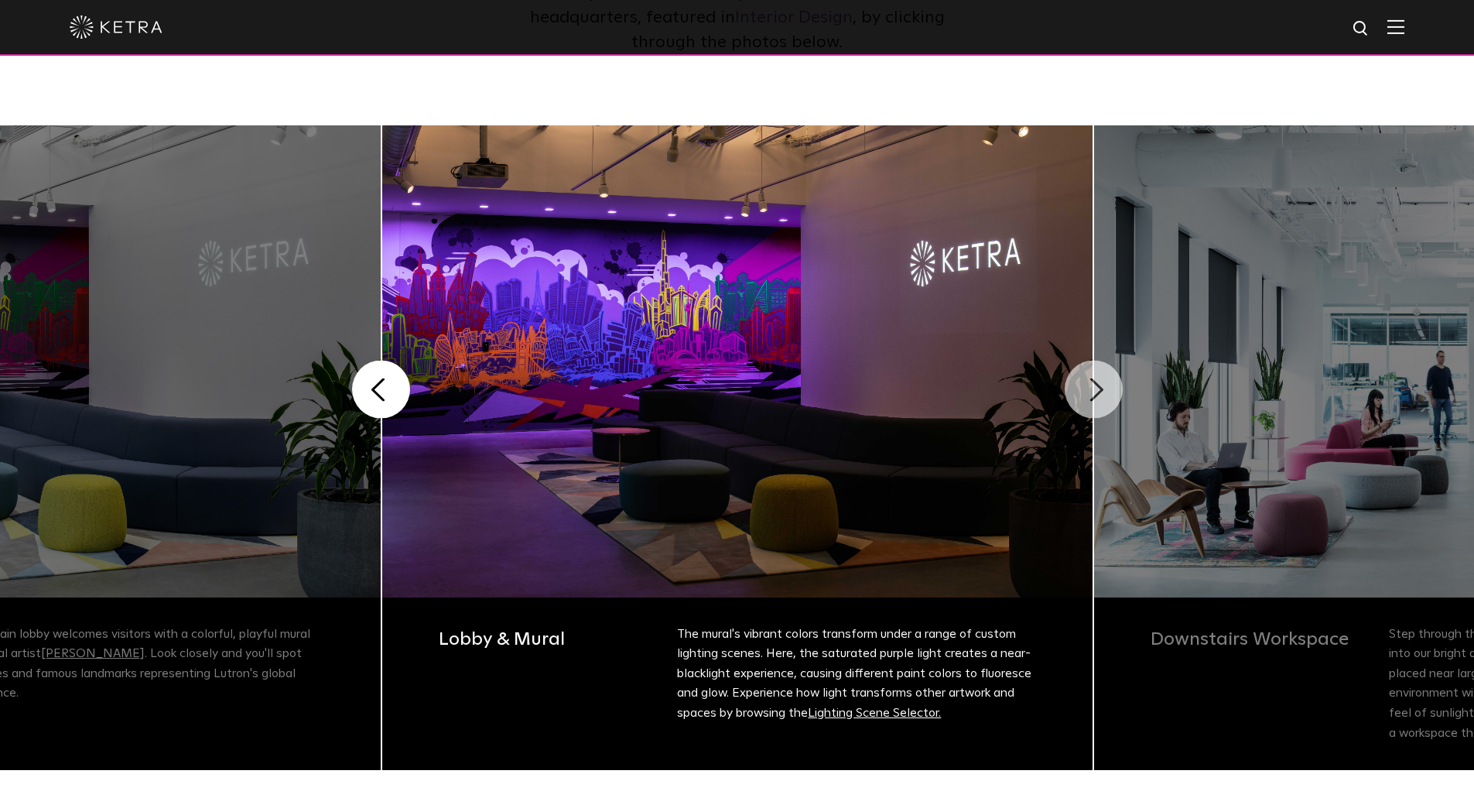
click at [1091, 388] on button "Next" at bounding box center [1094, 390] width 58 height 58
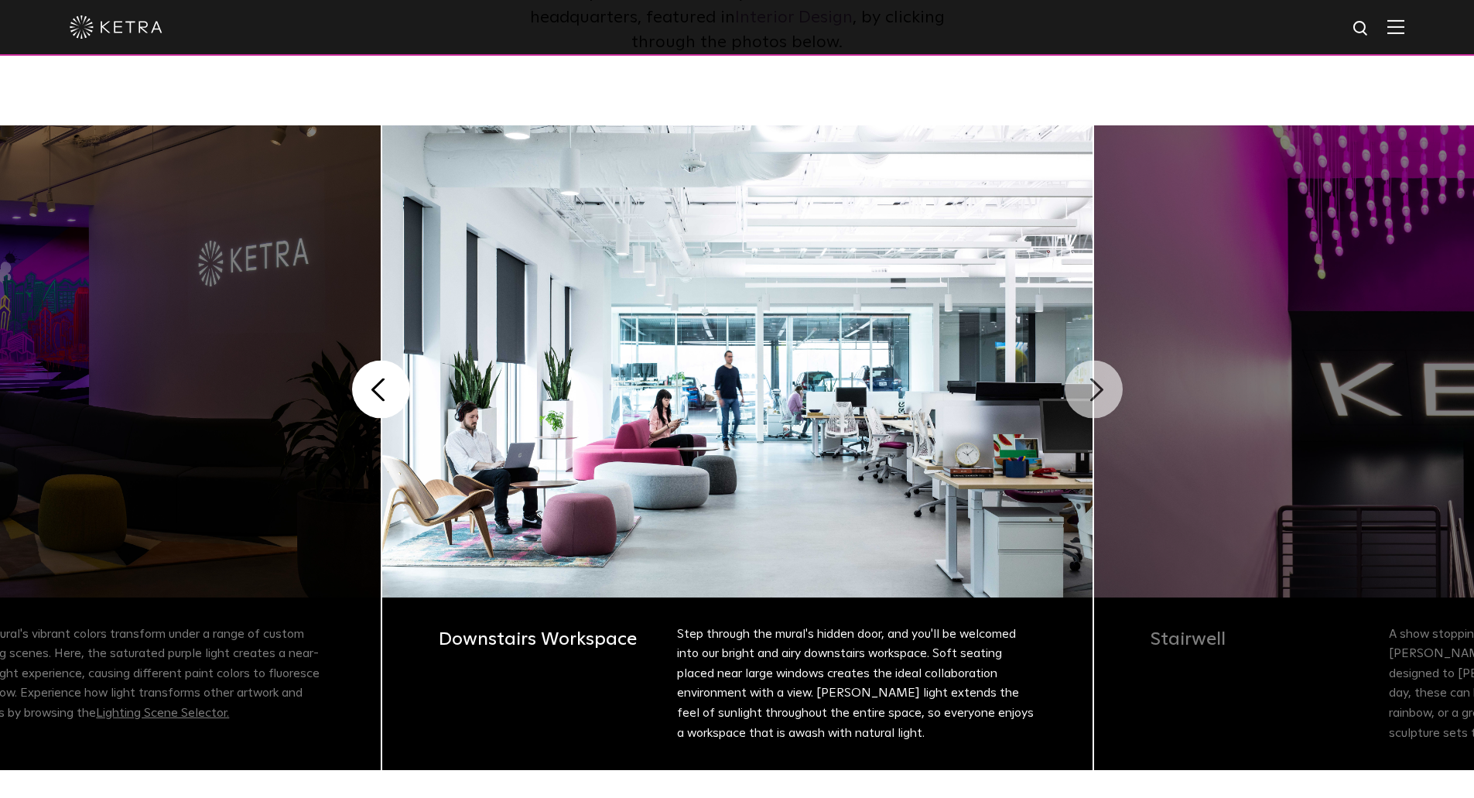
click at [1091, 388] on button "Next" at bounding box center [1094, 390] width 58 height 58
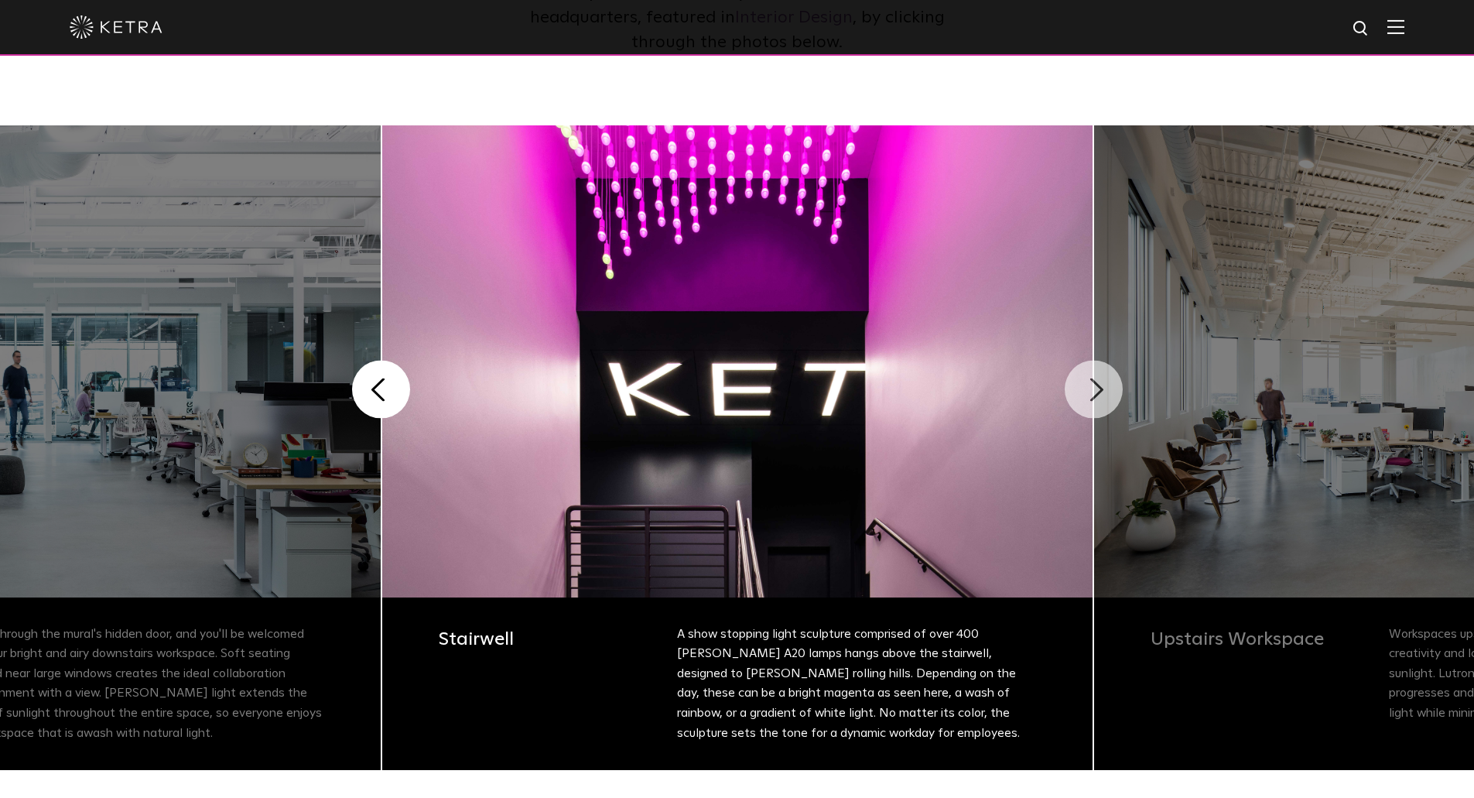
click at [1091, 388] on button "Next" at bounding box center [1094, 390] width 58 height 58
